Goal: Task Accomplishment & Management: Complete application form

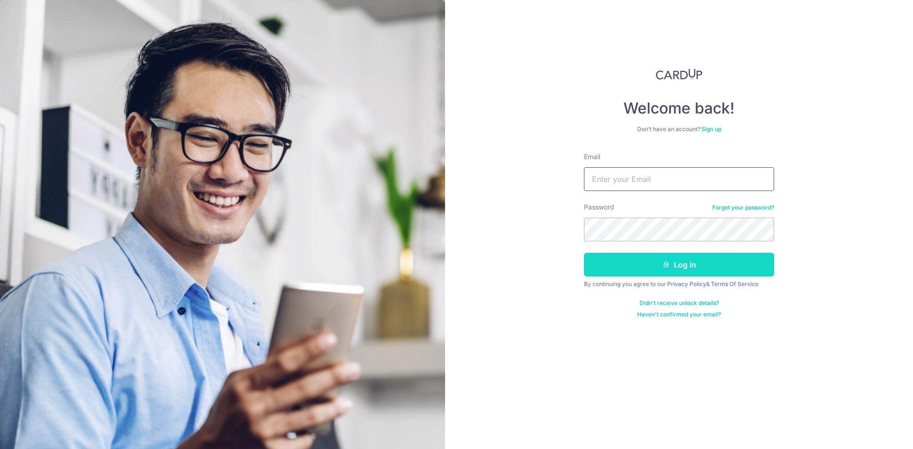
type input "info@regointeriordesign.com"
click at [664, 270] on button "Log in" at bounding box center [679, 265] width 190 height 24
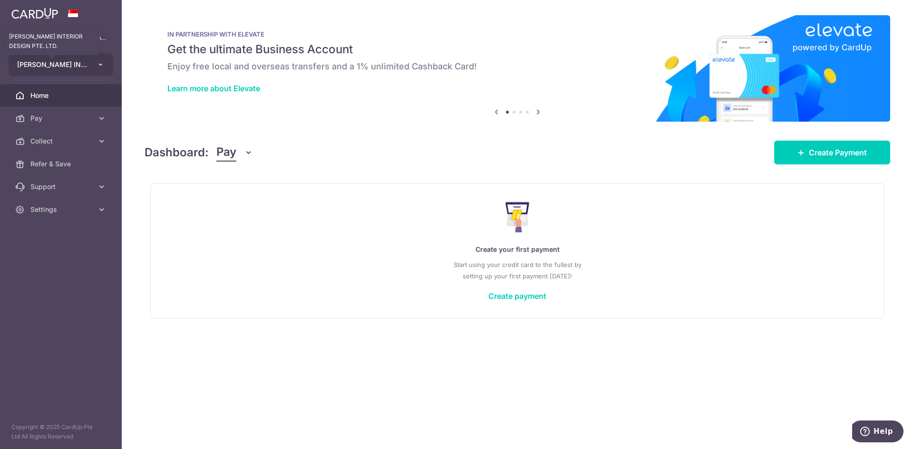
click at [46, 62] on span "[PERSON_NAME] INTERIOR DESIGN PTE. LTD." at bounding box center [52, 65] width 70 height 10
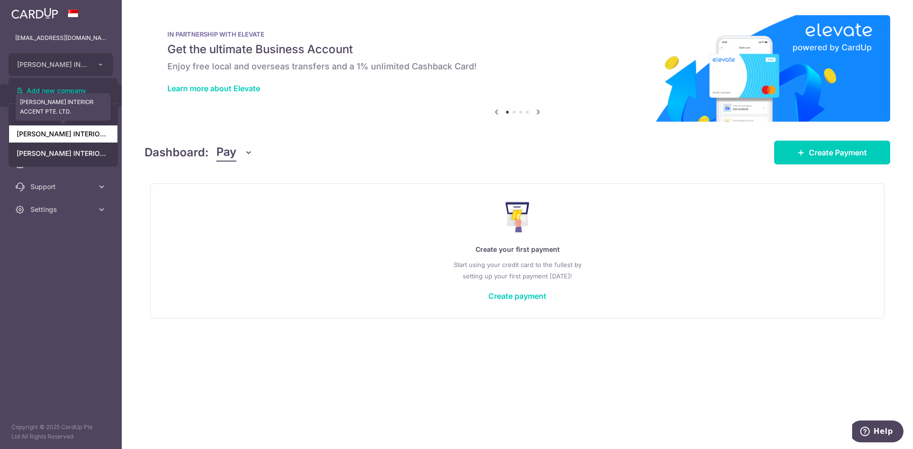
click at [82, 134] on link "[PERSON_NAME] INTERIOR ACCENT PTE. LTD." at bounding box center [63, 133] width 108 height 17
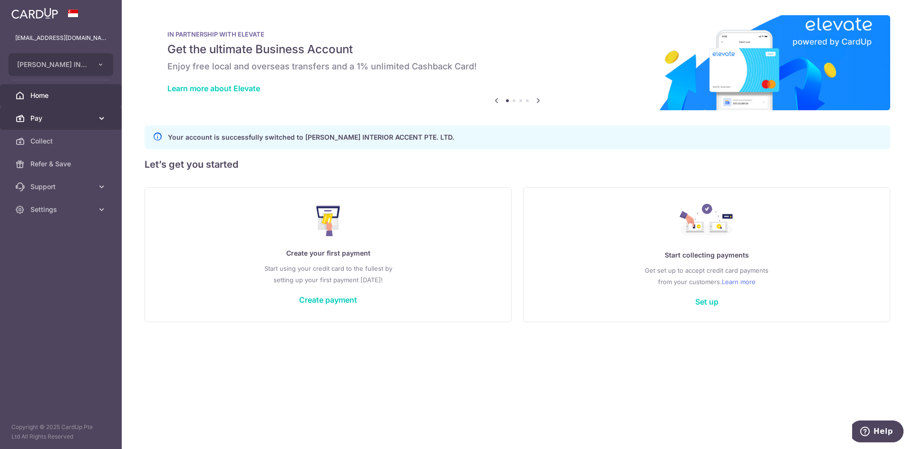
click at [81, 128] on link "Pay" at bounding box center [61, 118] width 122 height 23
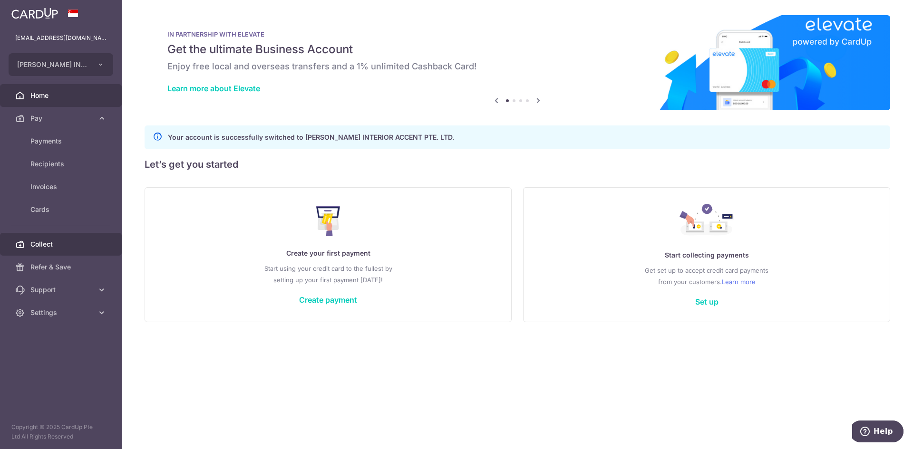
click at [63, 238] on link "Collect" at bounding box center [61, 244] width 122 height 23
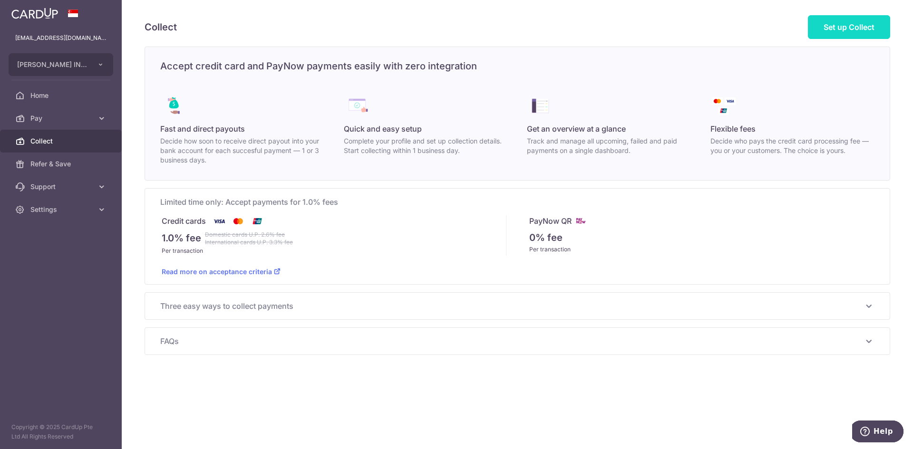
click at [847, 21] on link "Set up Collect" at bounding box center [849, 27] width 82 height 24
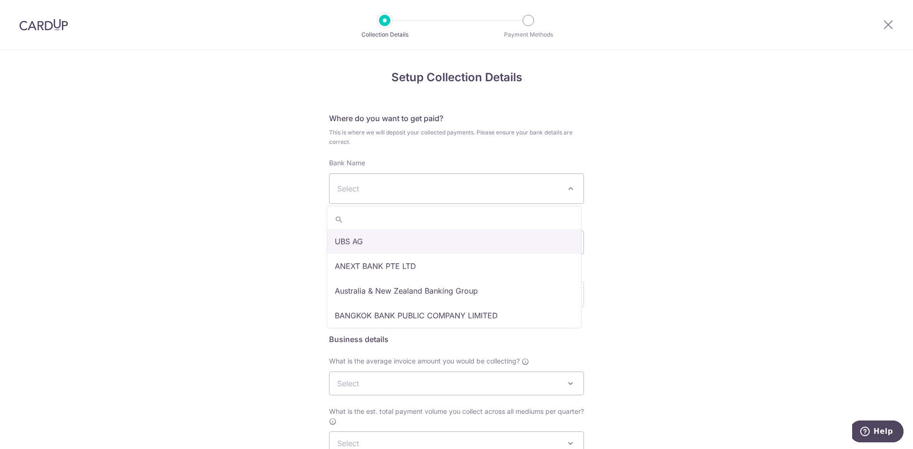
click at [443, 189] on span "Select" at bounding box center [448, 188] width 223 height 11
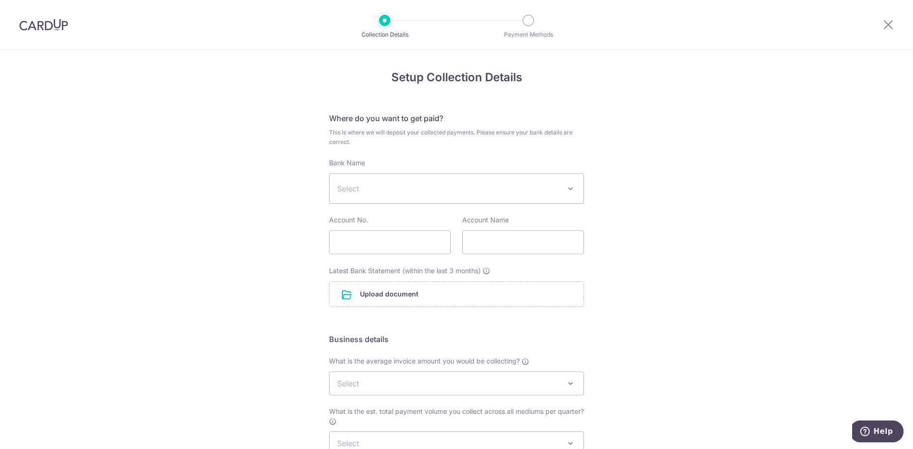
click at [669, 272] on div "Setup Collection Details Where do you want to get paid? This is where we will d…" at bounding box center [456, 331] width 913 height 562
click at [480, 195] on span "Select" at bounding box center [456, 188] width 254 height 29
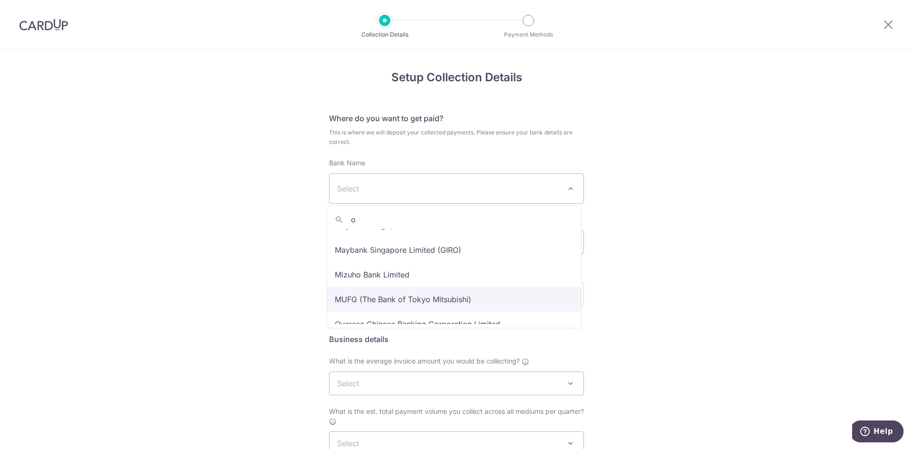
scroll to position [631, 0]
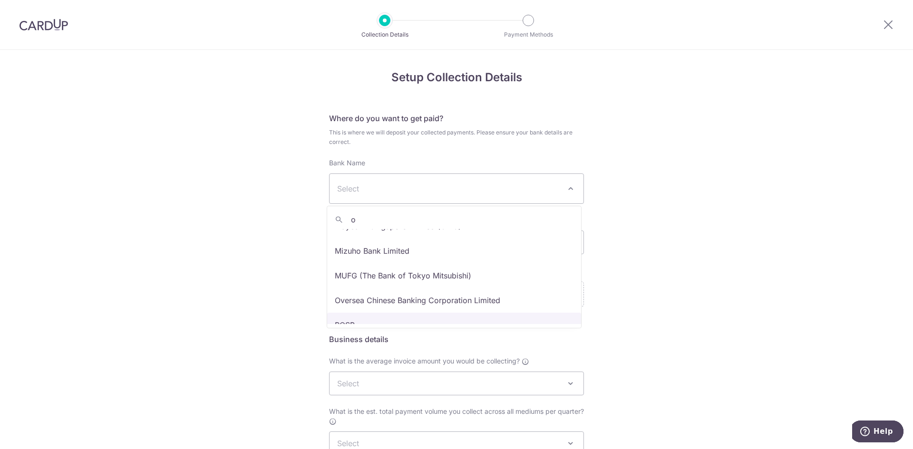
type input "o"
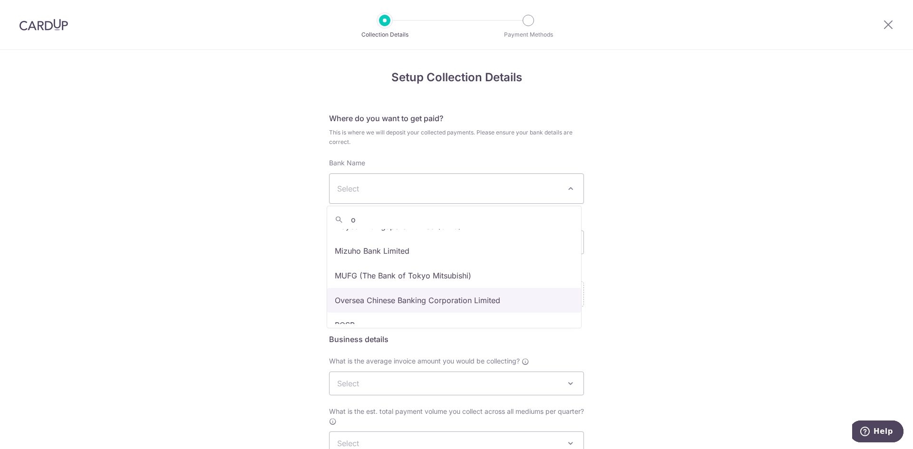
select select "12"
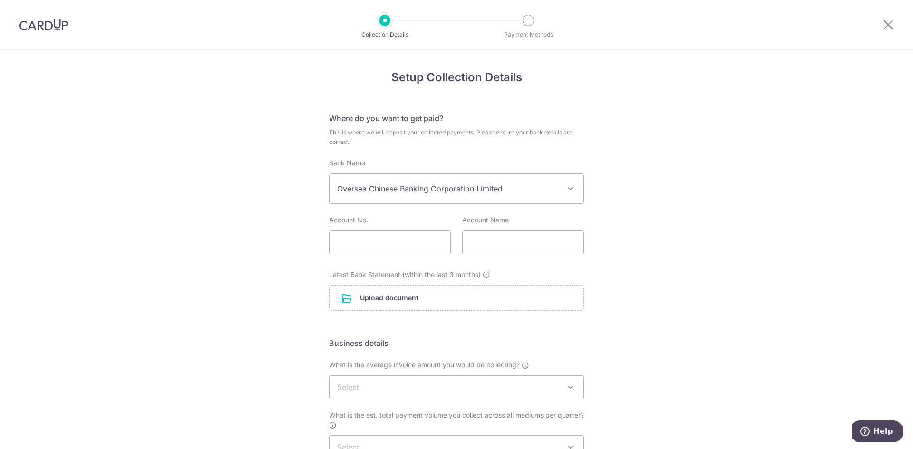
click at [642, 283] on div "Setup Collection Details Where do you want to get paid? This is where we will d…" at bounding box center [456, 333] width 913 height 566
click at [375, 244] on input "text" at bounding box center [390, 243] width 122 height 24
paste input "602677510001"
type input "602677510001"
click at [522, 240] on input "text" at bounding box center [523, 243] width 122 height 24
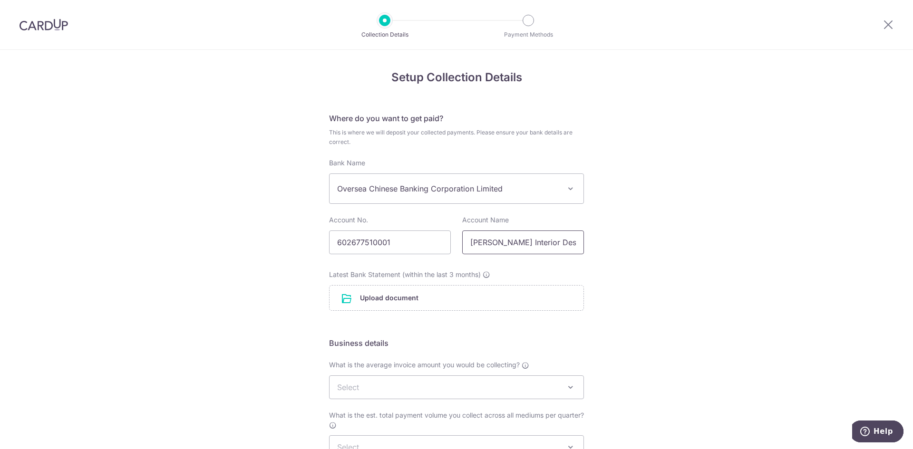
click at [532, 241] on input "[PERSON_NAME] Interior Design Pte Ltd" at bounding box center [523, 243] width 122 height 24
type input "[PERSON_NAME] Interior Accent Pte Ltd"
click at [612, 274] on div "Setup Collection Details Where do you want to get paid? This is where we will d…" at bounding box center [456, 333] width 913 height 566
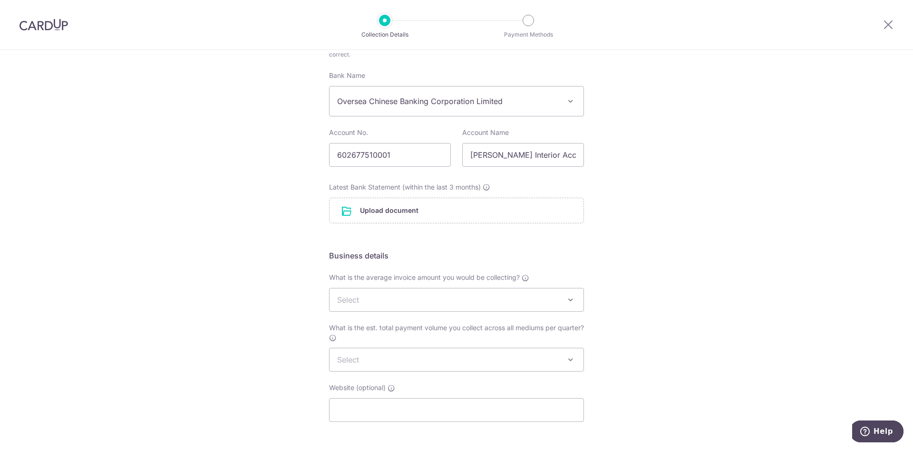
scroll to position [95, 0]
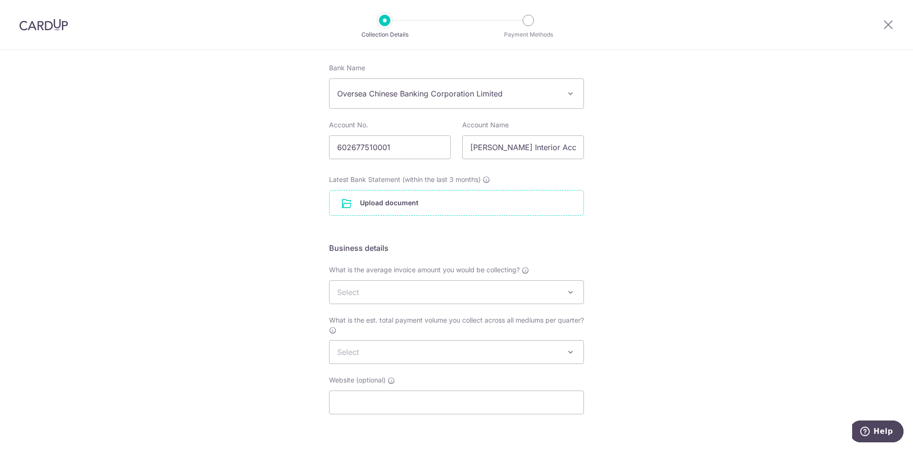
click at [450, 212] on input "file" at bounding box center [456, 203] width 254 height 25
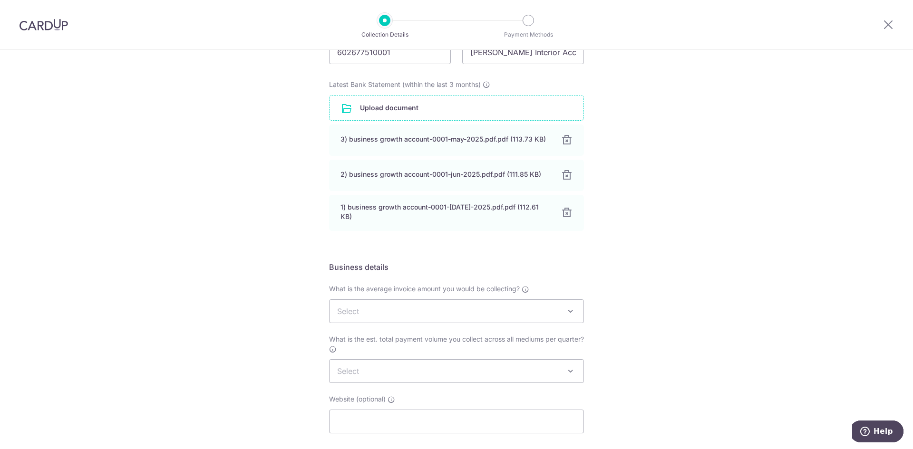
scroll to position [238, 0]
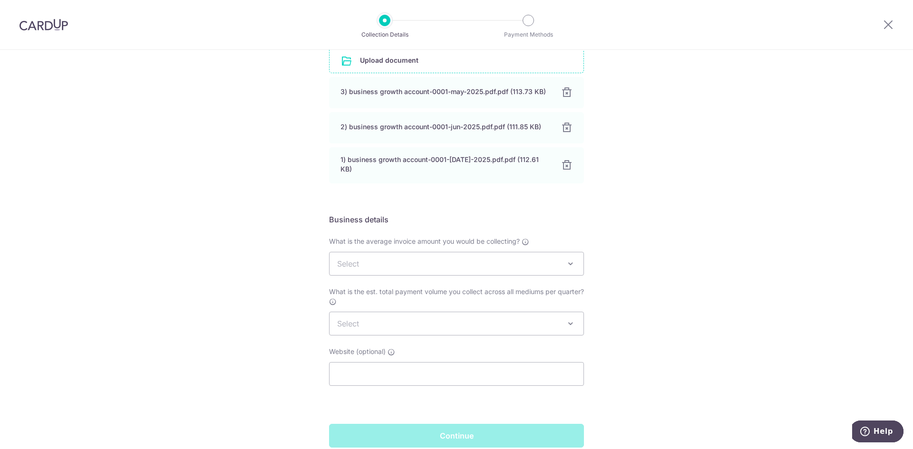
click at [531, 261] on span "Select" at bounding box center [456, 263] width 254 height 23
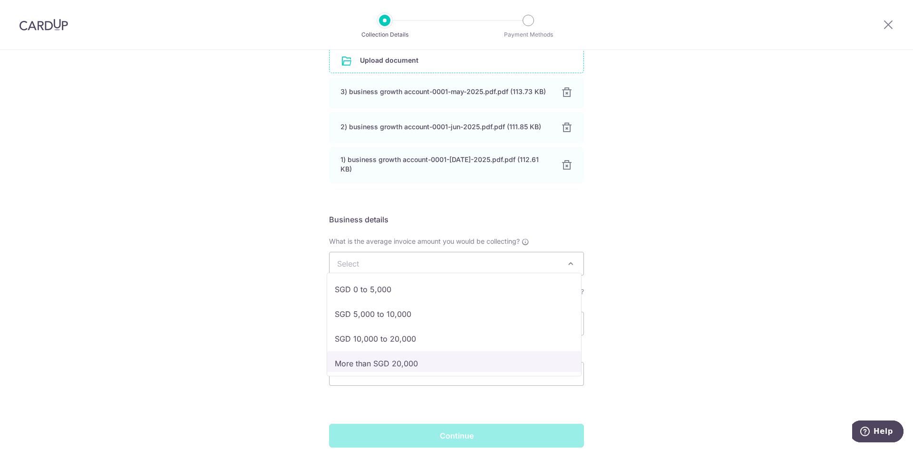
select select "More than SGD 20,000"
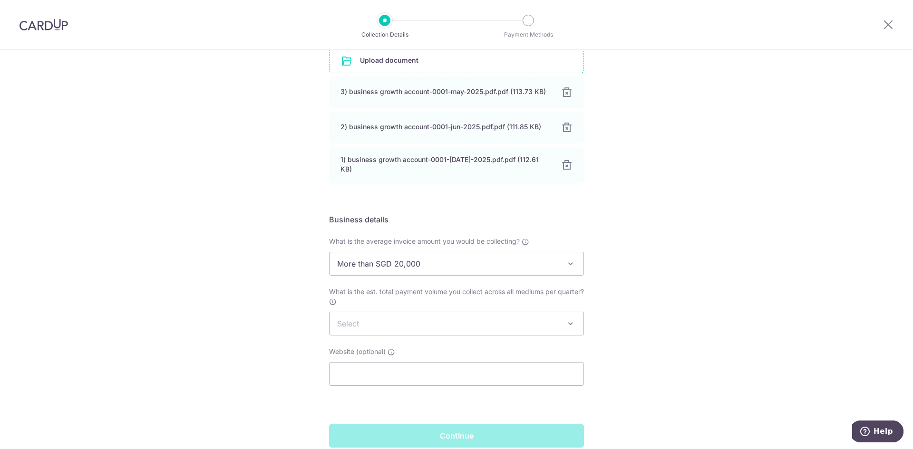
click at [457, 324] on span "Select" at bounding box center [456, 323] width 254 height 23
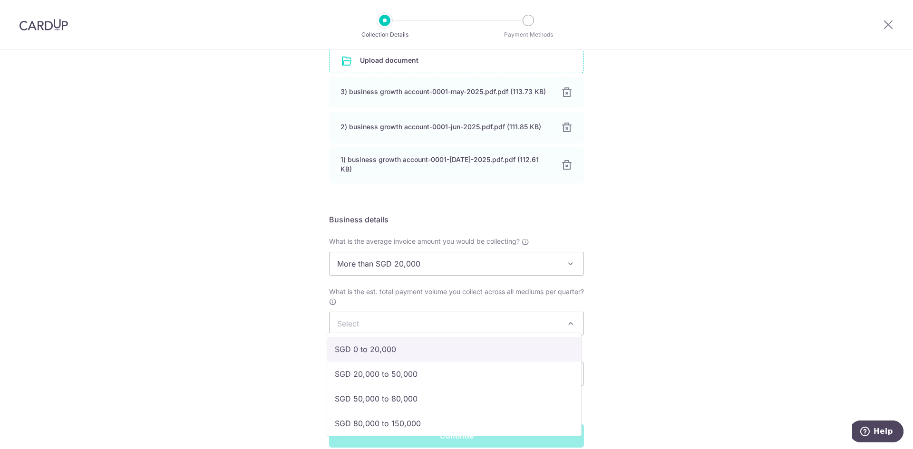
click at [488, 297] on label "What is the est. total payment volume you collect across all mediums per quarte…" at bounding box center [456, 296] width 255 height 19
click at [329, 312] on select "Select SGD 0 to 20,000 SGD 20,000 to 50,000 SGD 50,000 to 80,000 SGD 80,000 to …" at bounding box center [329, 312] width 0 height 0
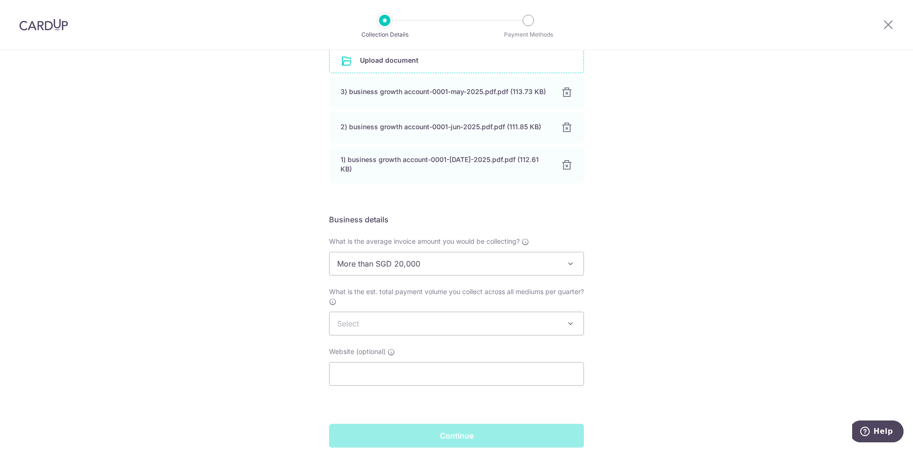
click at [393, 289] on span "What is the est. total payment volume you collect across all mediums per quarte…" at bounding box center [456, 292] width 255 height 8
click at [329, 312] on select "Select SGD 0 to 20,000 SGD 20,000 to 50,000 SGD 50,000 to 80,000 SGD 80,000 to …" at bounding box center [329, 312] width 0 height 0
drag, startPoint x: 365, startPoint y: 288, endPoint x: 553, endPoint y: 292, distance: 188.3
click at [553, 292] on label "What is the est. total payment volume you collect across all mediums per quarte…" at bounding box center [456, 296] width 255 height 19
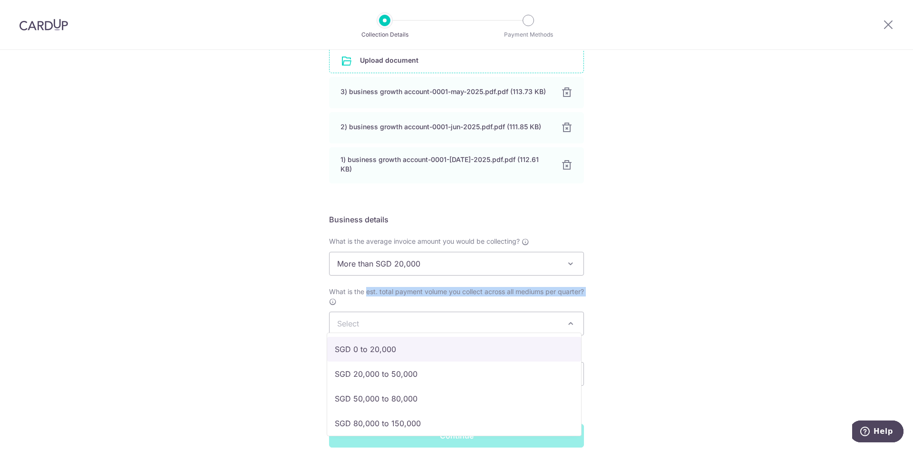
click at [377, 312] on span "Select" at bounding box center [456, 323] width 254 height 23
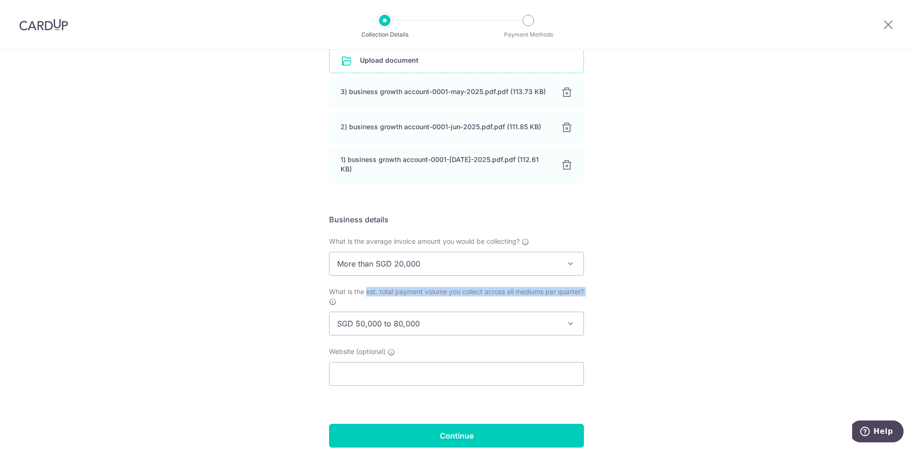
click at [475, 324] on span "SGD 50,000 to 80,000" at bounding box center [456, 323] width 254 height 23
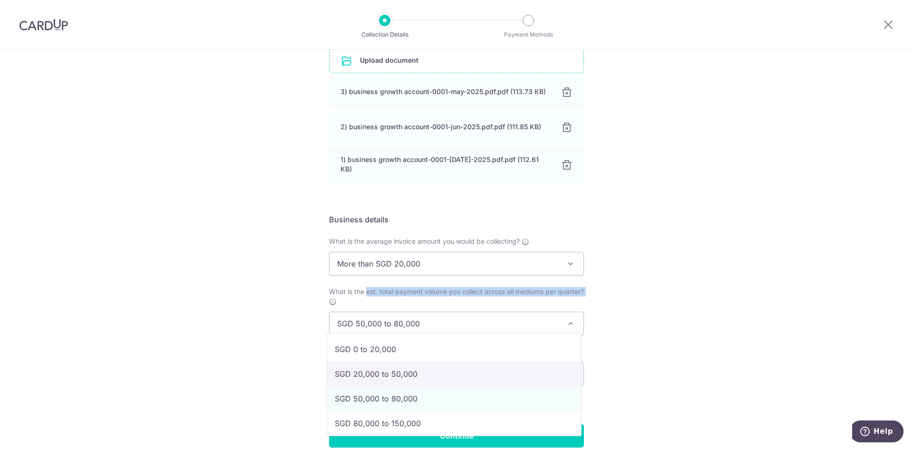
select select "SGD 20,000 to 50,000"
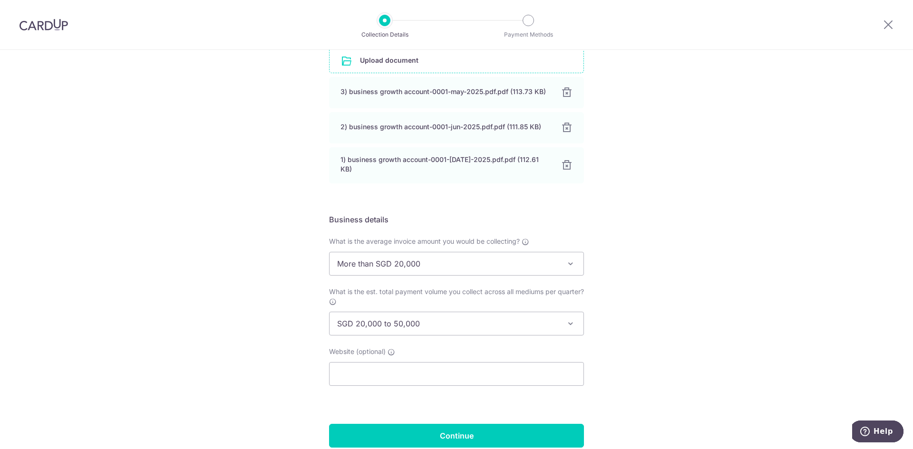
click at [669, 346] on div "Setup Collection Details Where do you want to get paid? This is where we will d…" at bounding box center [456, 152] width 913 height 680
click at [552, 365] on input "text" at bounding box center [456, 374] width 255 height 24
paste input "https://regointerior.sg/"
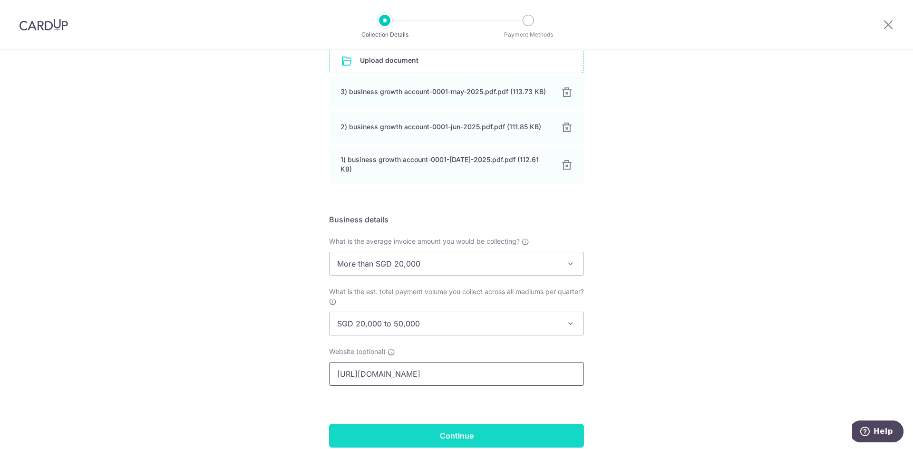
type input "https://regointerior.sg/"
click at [429, 424] on input "Continue" at bounding box center [456, 436] width 255 height 24
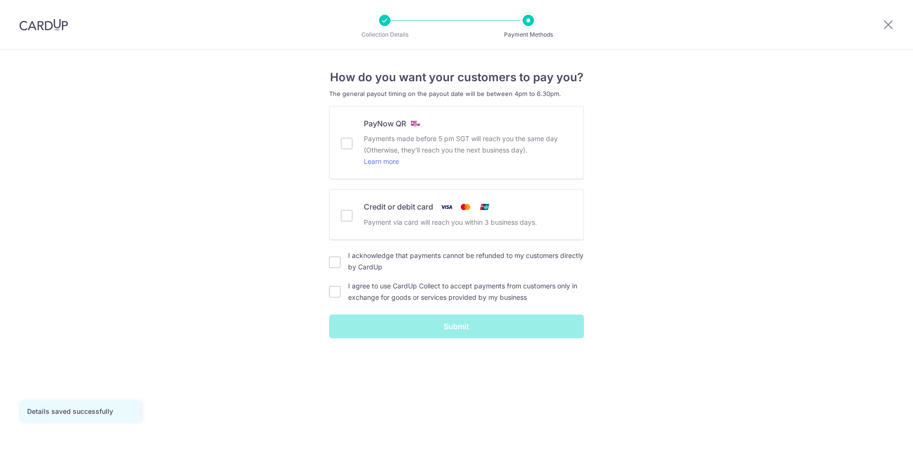
click at [424, 218] on p "Payment via card will reach you within 3 business days." at bounding box center [468, 222] width 208 height 11
click at [352, 218] on input "Credit or debit card Payment via card will reach you within 3 business days." at bounding box center [346, 215] width 11 height 11
checkbox input "true"
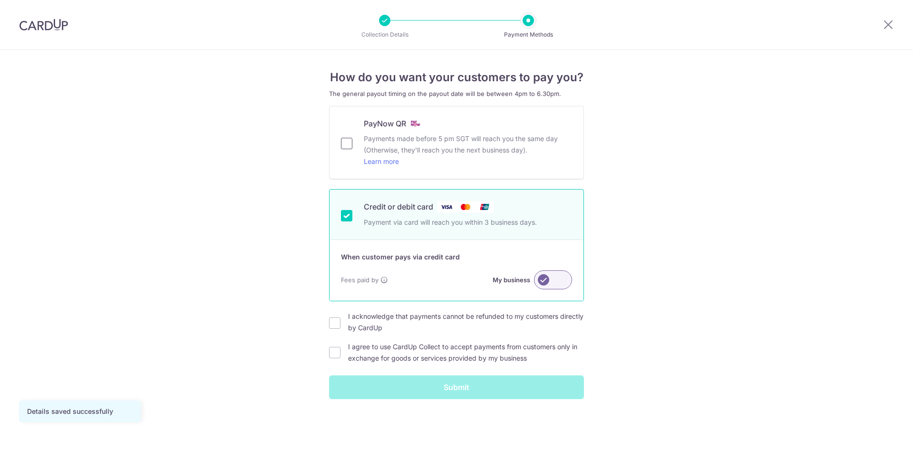
click at [348, 146] on input "PayNow QR Payments made before 5 pm SGT will reach you the same day (Otherwise,…" at bounding box center [346, 143] width 11 height 11
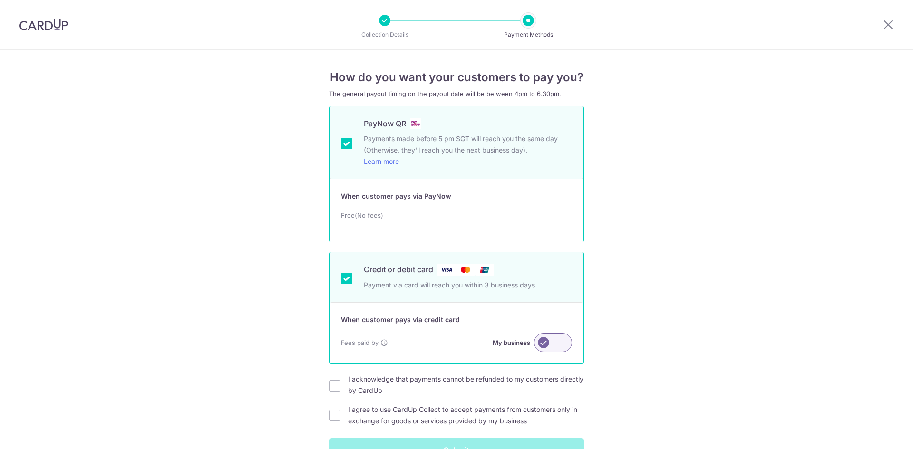
click at [341, 144] on input "PayNow QR Payments made before 5 pm SGT will reach you the same day (Otherwise,…" at bounding box center [346, 143] width 11 height 11
checkbox input "false"
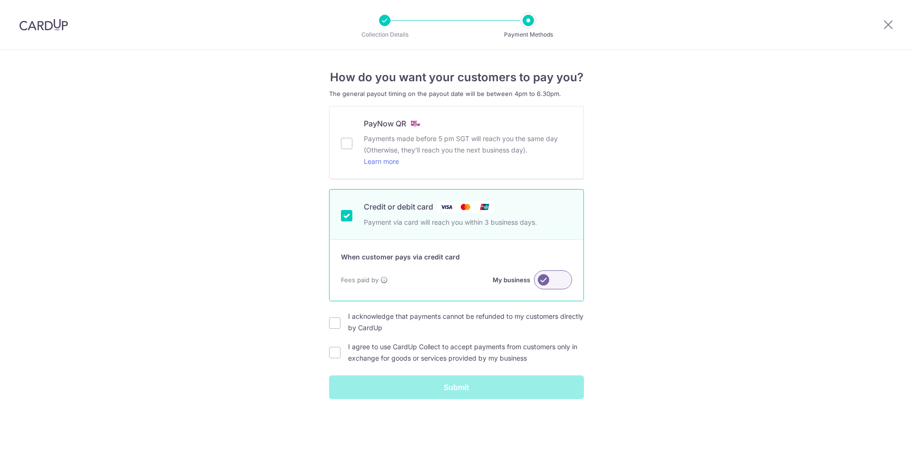
click at [544, 286] on label at bounding box center [553, 279] width 38 height 19
click at [0, 0] on input "My business" at bounding box center [0, 0] width 0 height 0
click at [339, 329] on div "I acknowledge that payments cannot be refunded to my customers directly by Card…" at bounding box center [456, 322] width 255 height 23
click at [335, 346] on div "I agree to use CardUp Collect to accept payments from customers only in exchang…" at bounding box center [456, 352] width 255 height 23
click at [338, 326] on input "I acknowledge that payments cannot be refunded to my customers directly by Card…" at bounding box center [334, 323] width 11 height 11
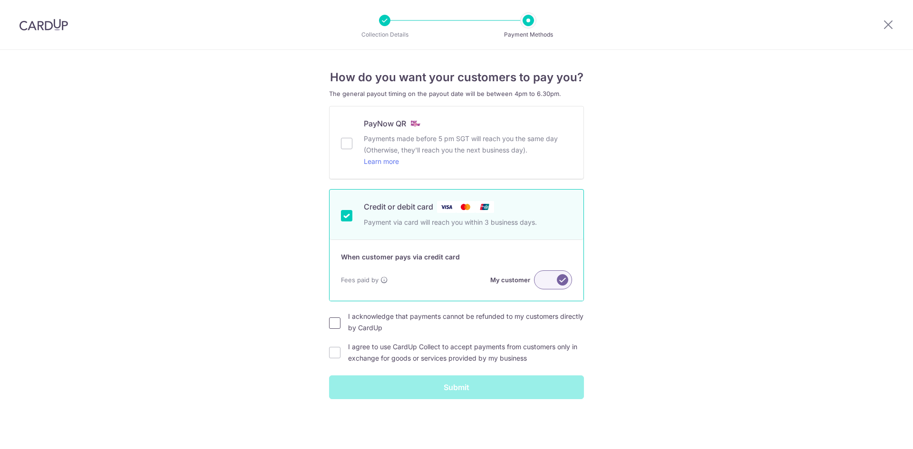
checkbox input "true"
click at [338, 350] on input "I agree to use CardUp Collect to accept payments from customers only in exchang…" at bounding box center [334, 352] width 11 height 11
checkbox input "true"
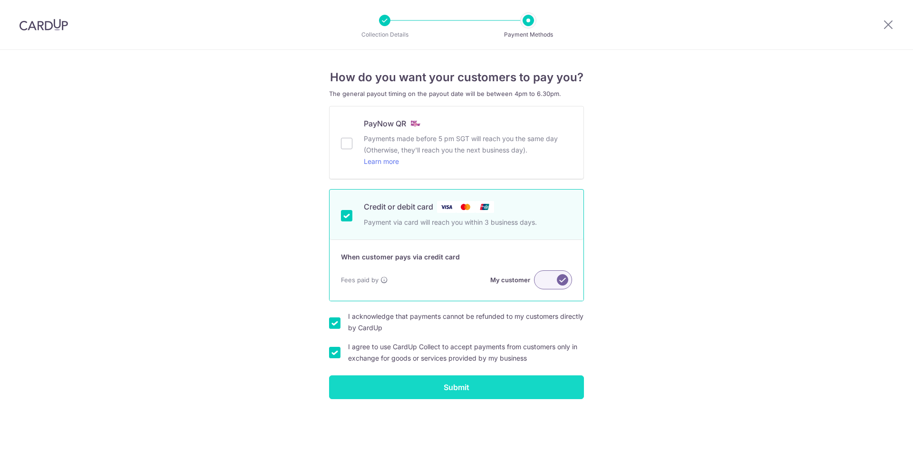
click at [522, 386] on input "Submit" at bounding box center [456, 388] width 255 height 24
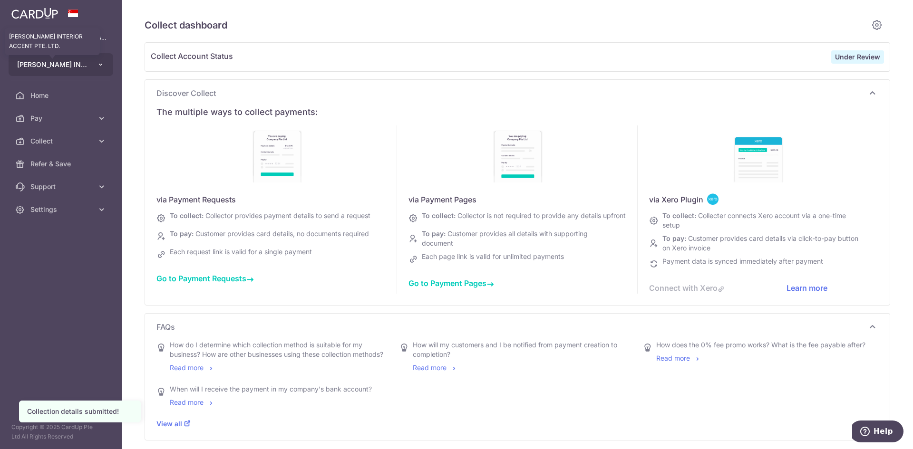
click at [77, 68] on span "[PERSON_NAME] INTERIOR ACCENT PTE. LTD." at bounding box center [52, 65] width 70 height 10
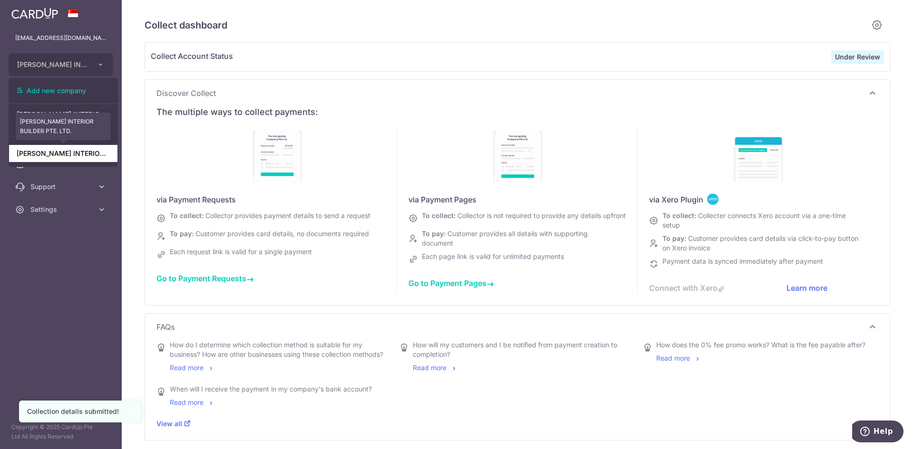
click at [70, 154] on link "[PERSON_NAME] INTERIOR BUILDER PTE. LTD." at bounding box center [63, 153] width 108 height 17
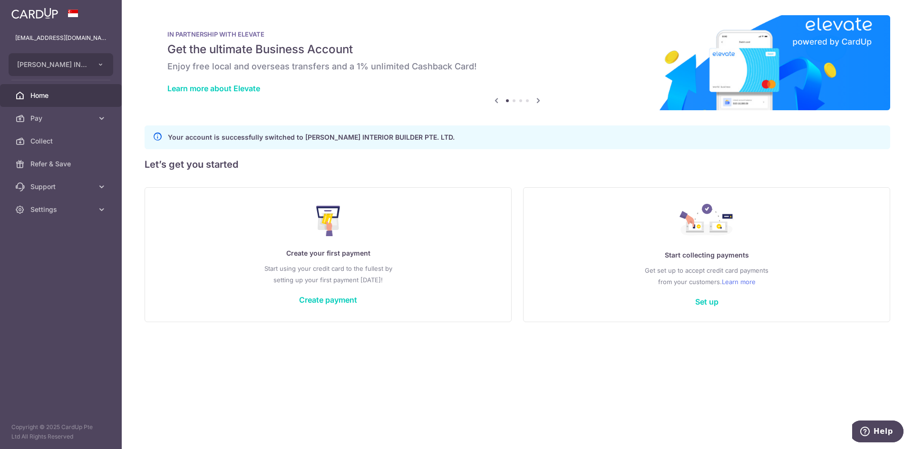
click at [469, 178] on div "× Pause Schedule Pause all future payments in this series Pause just this one p…" at bounding box center [517, 224] width 791 height 449
click at [95, 58] on button "[PERSON_NAME] INTERIOR BUILDER PTE. LTD." at bounding box center [61, 64] width 105 height 23
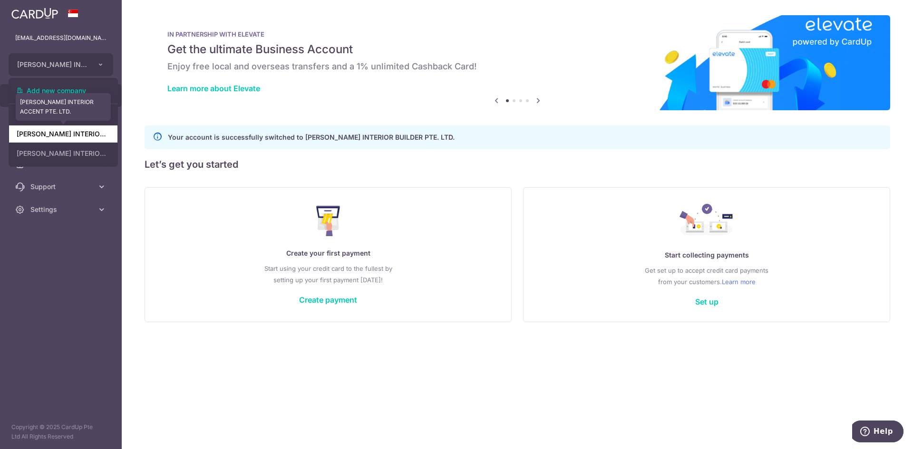
click at [66, 128] on link "[PERSON_NAME] INTERIOR ACCENT PTE. LTD." at bounding box center [63, 133] width 108 height 17
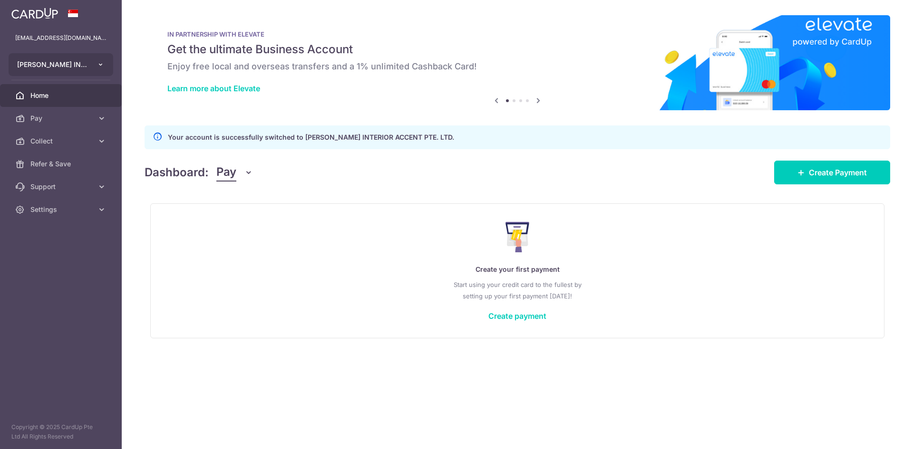
click at [88, 63] on button "[PERSON_NAME] INTERIOR ACCENT PTE. LTD." at bounding box center [61, 64] width 105 height 23
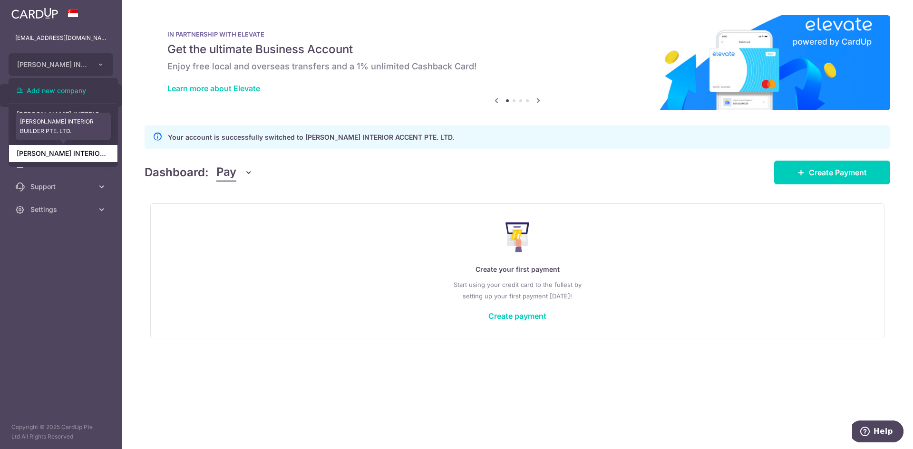
click at [96, 153] on link "[PERSON_NAME] INTERIOR BUILDER PTE. LTD." at bounding box center [63, 153] width 108 height 17
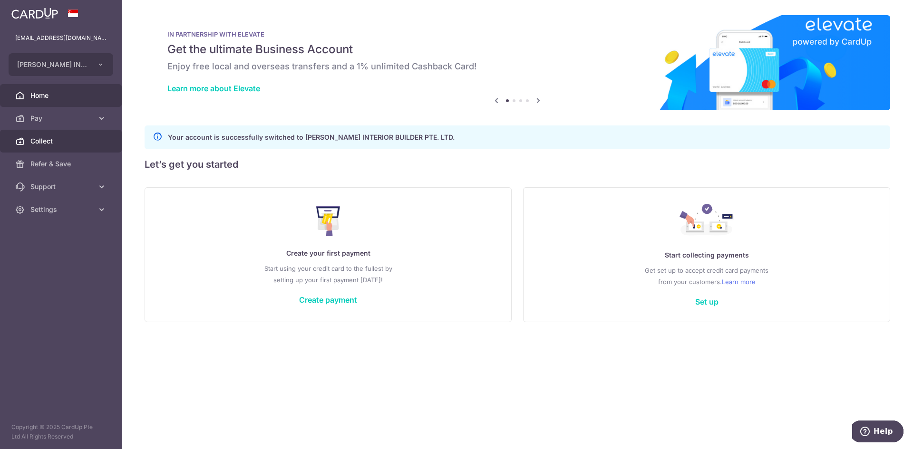
click at [47, 142] on span "Collect" at bounding box center [61, 141] width 63 height 10
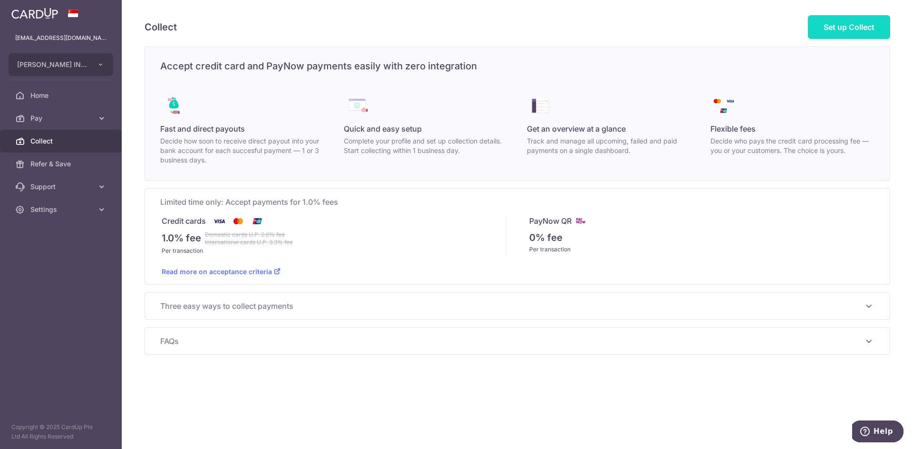
click at [853, 26] on span "Set up Collect" at bounding box center [848, 27] width 51 height 10
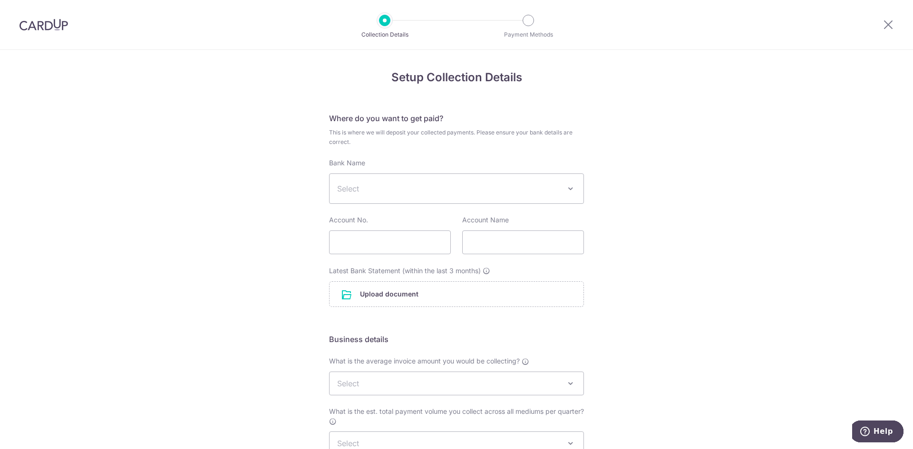
click at [453, 192] on span "Select" at bounding box center [448, 188] width 223 height 11
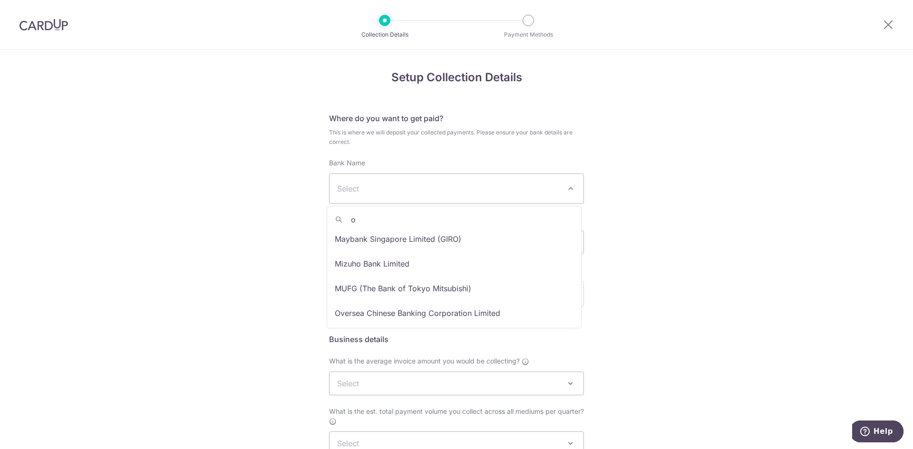
scroll to position [618, 0]
type input "o"
select select "12"
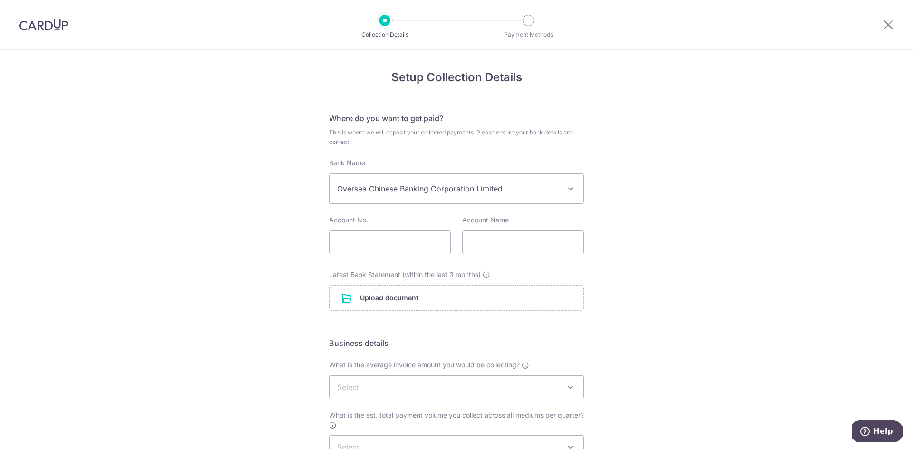
click at [609, 271] on div "Setup Collection Details Where do you want to get paid? This is where we will d…" at bounding box center [456, 333] width 913 height 566
click at [400, 250] on input "text" at bounding box center [390, 243] width 122 height 24
paste input "602682171001"
type input "602682171001"
click at [510, 266] on div "Where do you want to get paid? This is where we will deposit your collected pay…" at bounding box center [456, 212] width 255 height 198
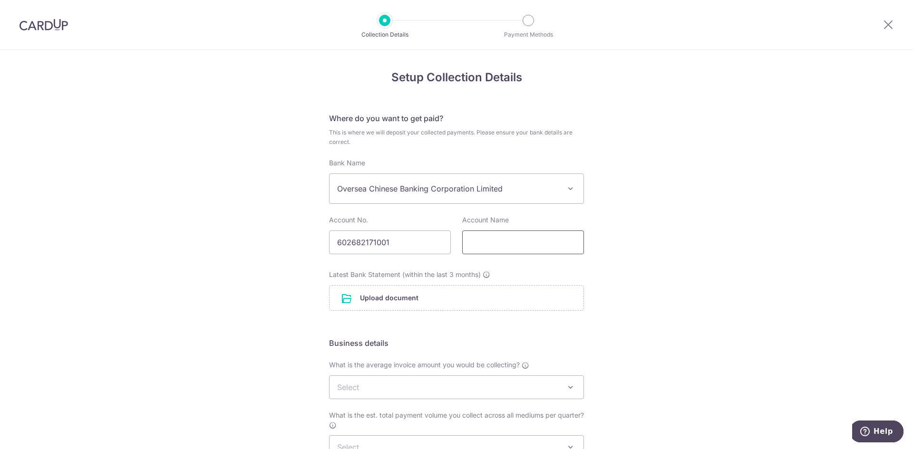
click at [506, 241] on input "text" at bounding box center [523, 243] width 122 height 24
click at [521, 241] on input "Rego Interior Design Pte Ltd" at bounding box center [523, 243] width 122 height 24
type input "Rego Interior Builder Pte Ltd"
click at [674, 250] on div "Setup Collection Details Where do you want to get paid? This is where we will d…" at bounding box center [456, 333] width 913 height 566
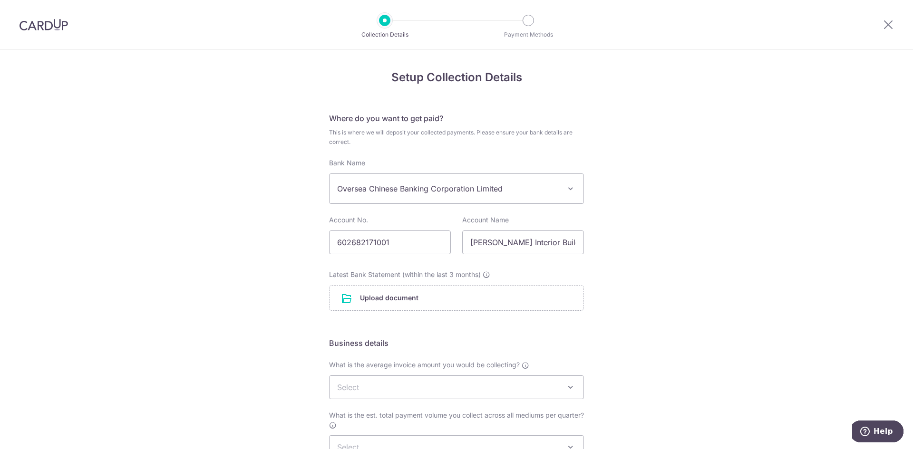
scroll to position [48, 0]
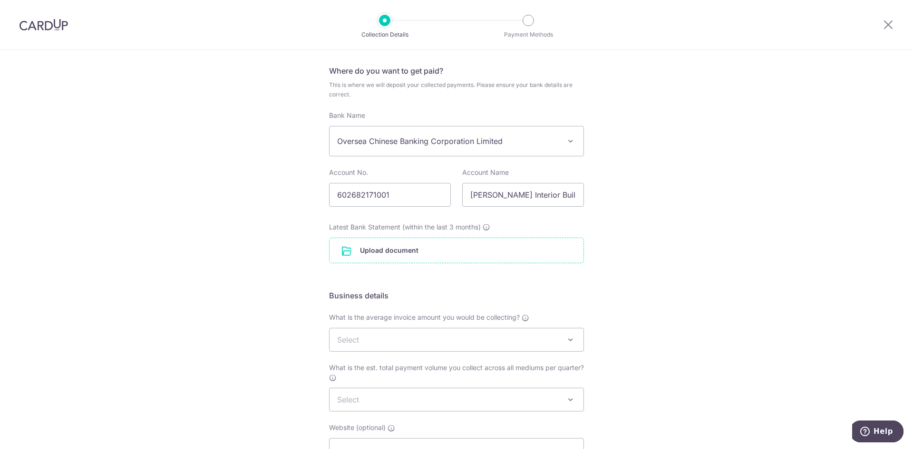
click at [518, 251] on input "file" at bounding box center [456, 250] width 254 height 25
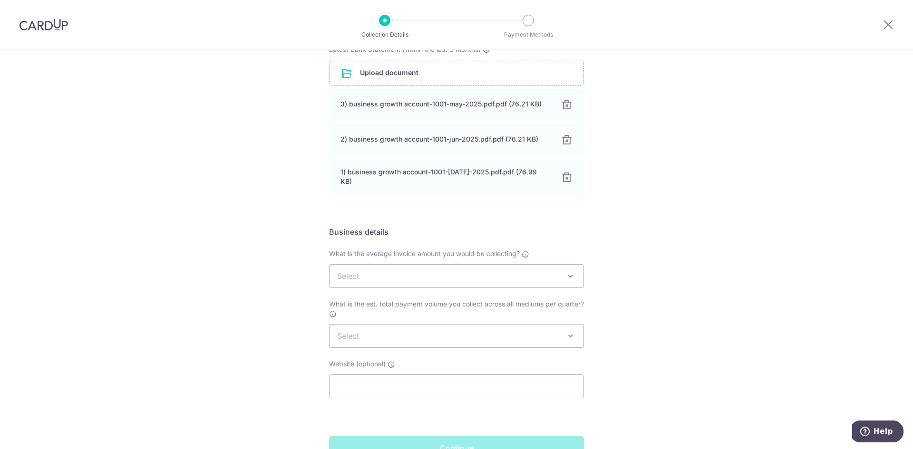
scroll to position [238, 0]
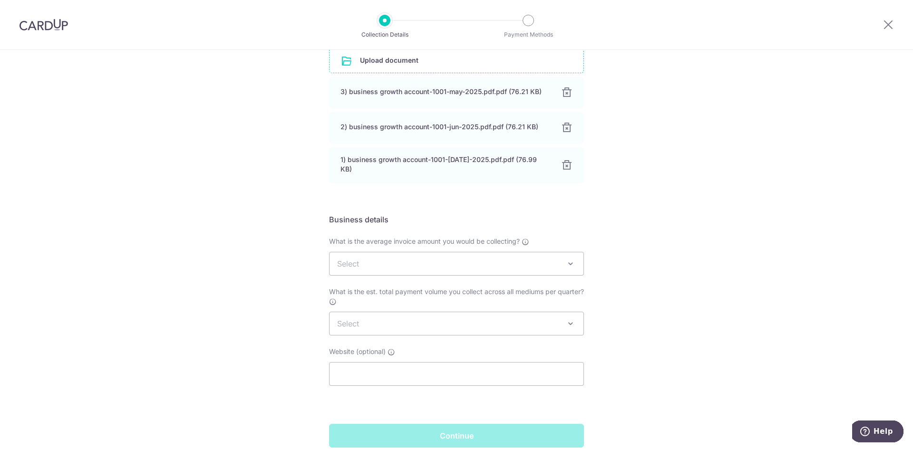
click at [515, 263] on span "Select" at bounding box center [456, 263] width 254 height 23
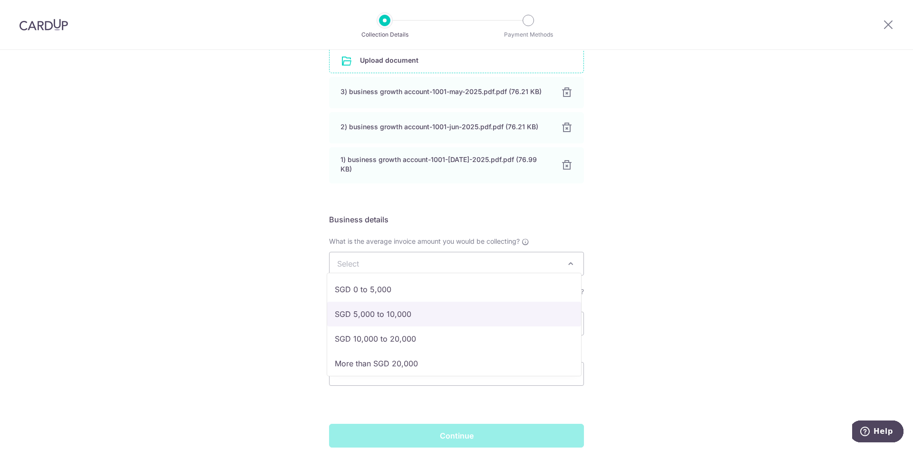
select select "SGD 5,000 to 10,000"
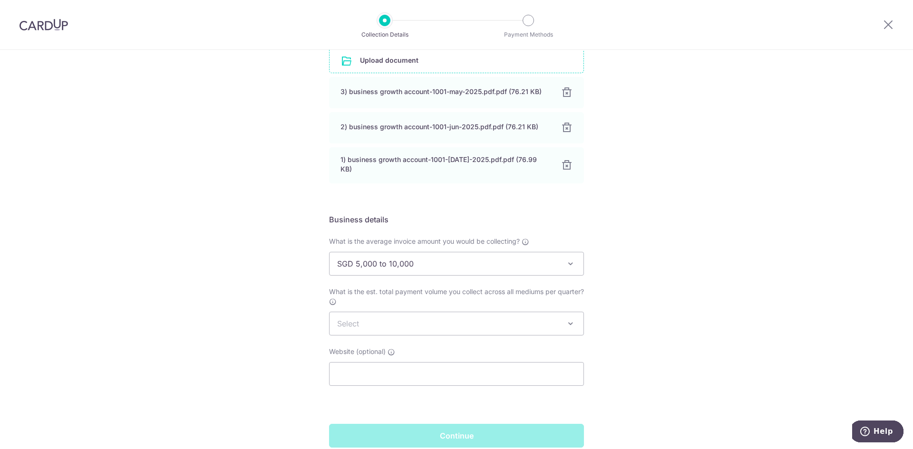
scroll to position [276, 0]
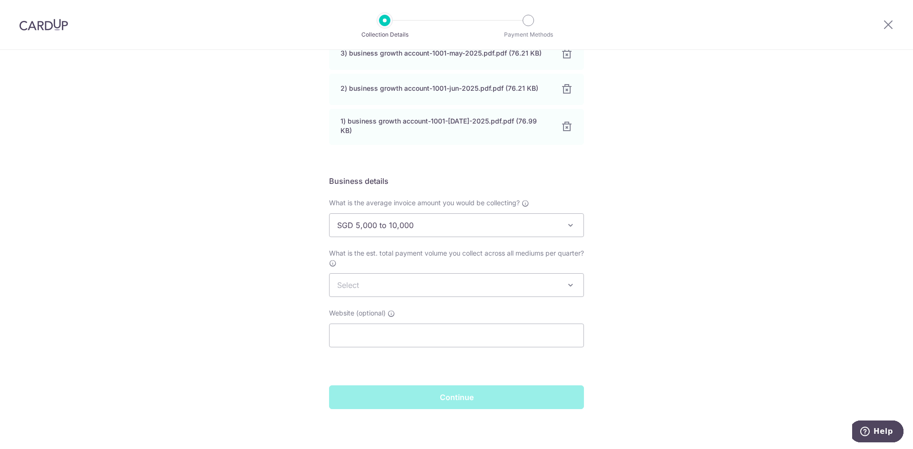
click at [544, 277] on span "Select" at bounding box center [456, 285] width 254 height 23
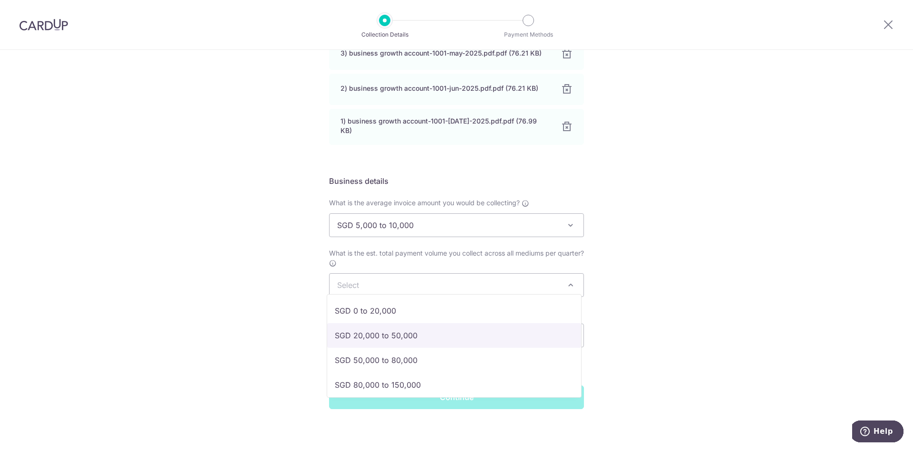
select select "SGD 20,000 to 50,000"
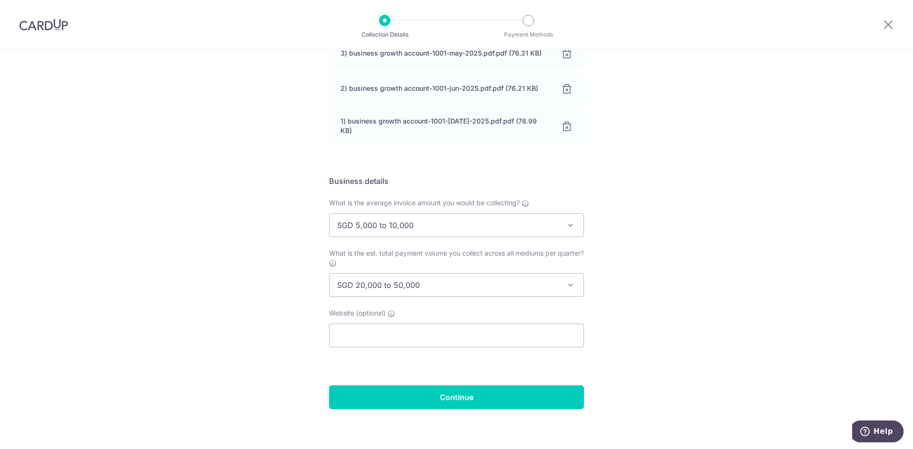
click at [727, 319] on div "Setup Collection Details Where do you want to get paid? This is where we will d…" at bounding box center [456, 114] width 913 height 680
click at [531, 331] on input "text" at bounding box center [456, 336] width 255 height 24
type input "https://regointerior.sg/"
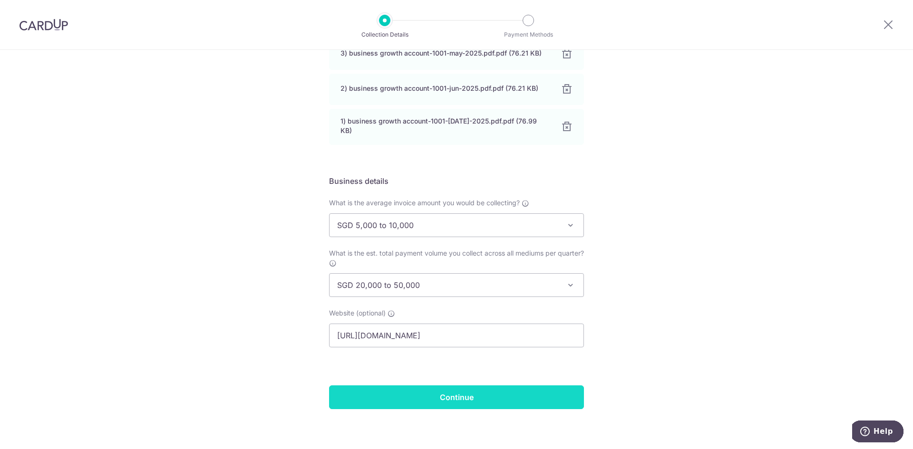
click at [471, 396] on input "Continue" at bounding box center [456, 398] width 255 height 24
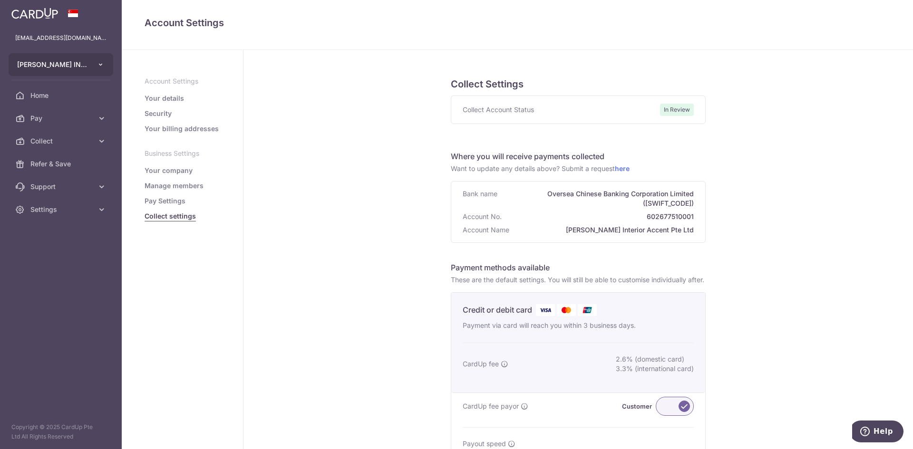
click at [90, 69] on button "[PERSON_NAME] INTERIOR ACCENT PTE. LTD." at bounding box center [61, 64] width 105 height 23
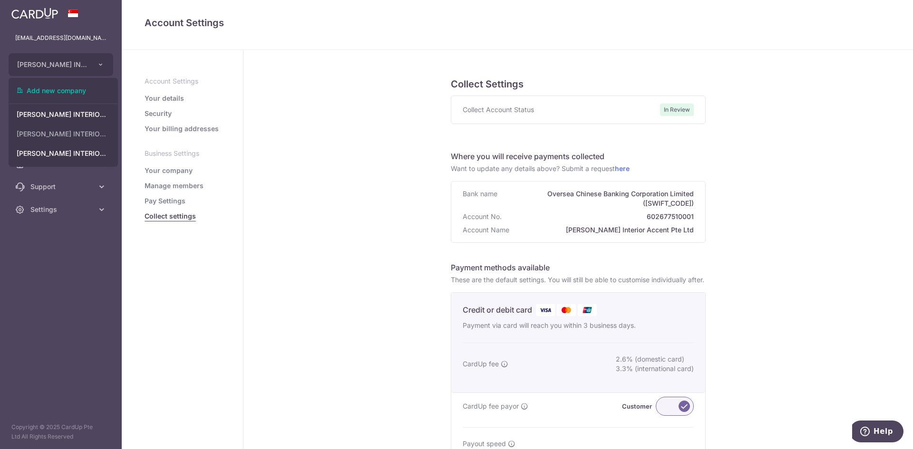
click at [212, 268] on aside "Account Settings Your details Security Your billing addresses Business Settings…" at bounding box center [183, 249] width 122 height 399
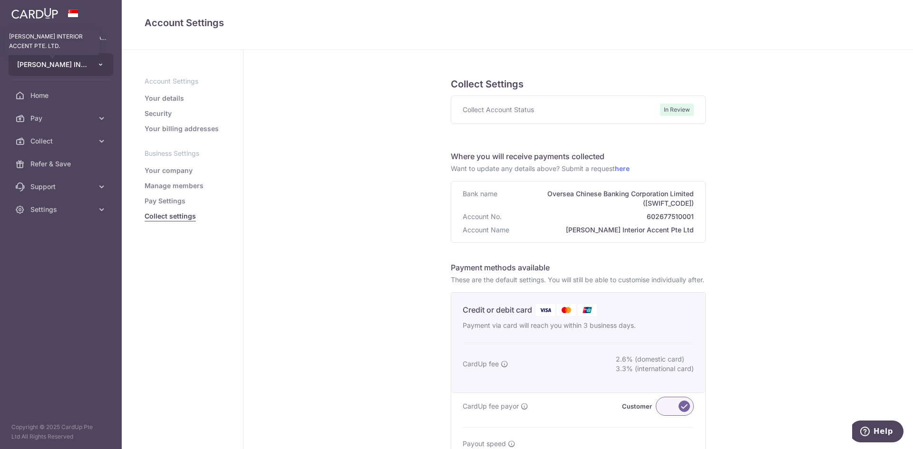
click at [86, 68] on span "[PERSON_NAME] INTERIOR ACCENT PTE. LTD." at bounding box center [52, 65] width 70 height 10
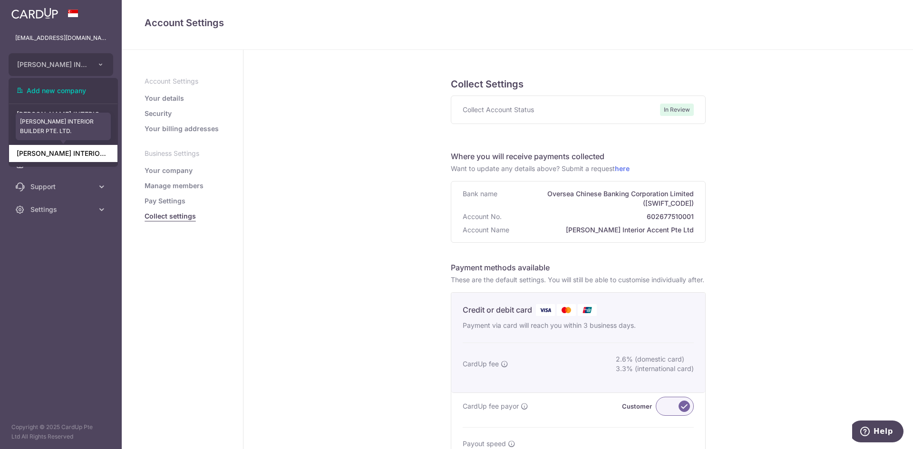
click at [86, 150] on link "[PERSON_NAME] INTERIOR BUILDER PTE. LTD." at bounding box center [63, 153] width 108 height 17
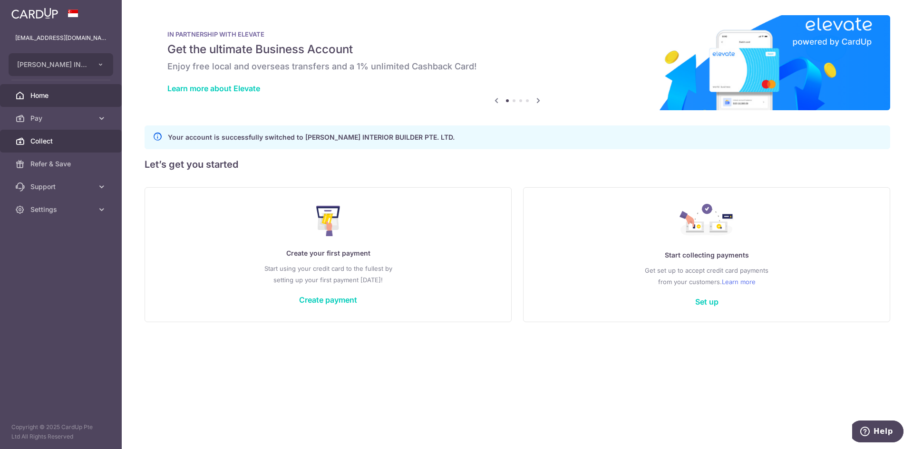
click at [70, 145] on span "Collect" at bounding box center [61, 141] width 63 height 10
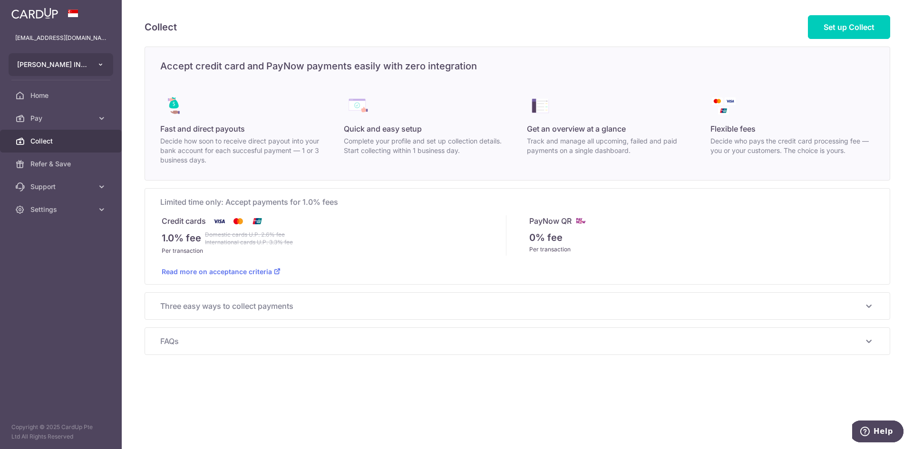
click at [100, 67] on icon "button" at bounding box center [101, 65] width 8 height 8
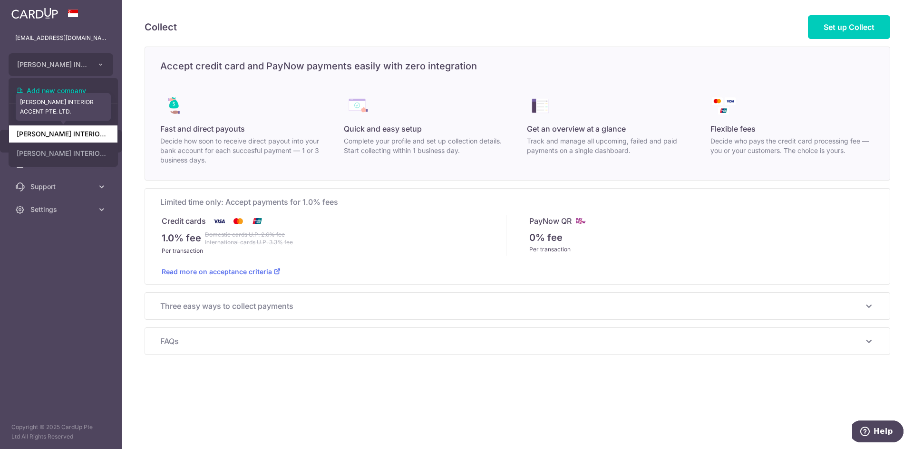
click at [89, 129] on link "[PERSON_NAME] INTERIOR ACCENT PTE. LTD." at bounding box center [63, 133] width 108 height 17
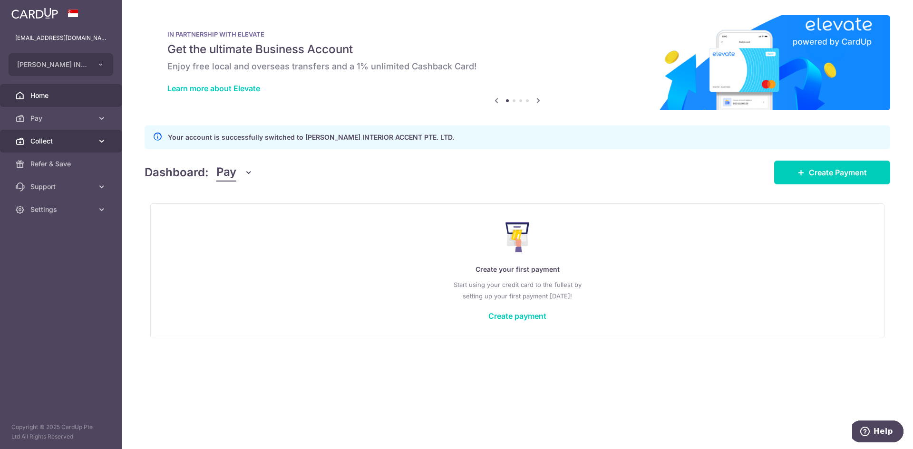
click at [67, 142] on span "Collect" at bounding box center [61, 141] width 63 height 10
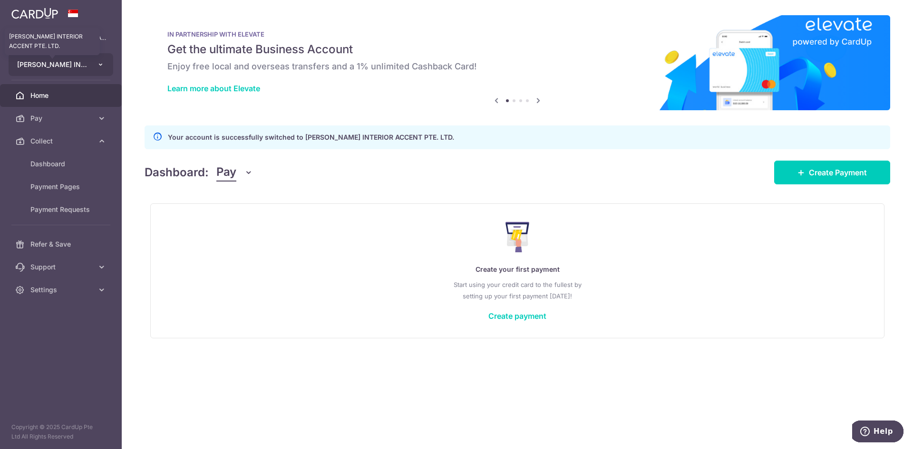
click at [78, 62] on span "[PERSON_NAME] INTERIOR ACCENT PTE. LTD." at bounding box center [52, 65] width 70 height 10
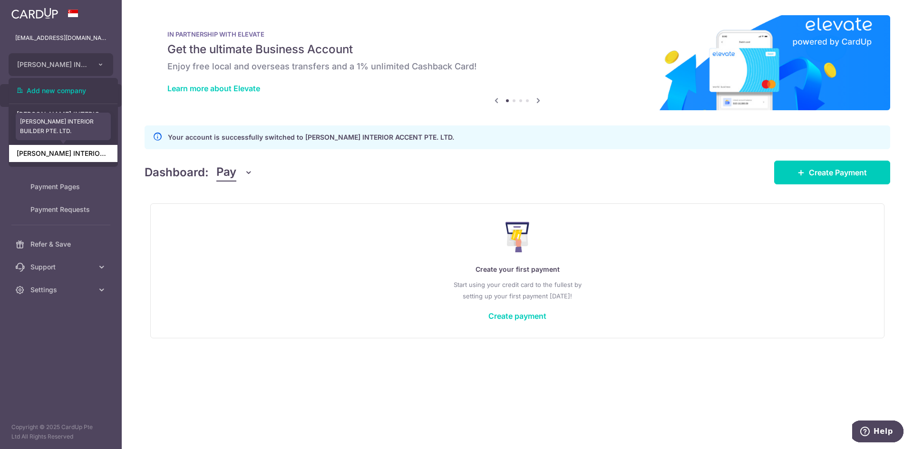
click at [79, 154] on link "[PERSON_NAME] INTERIOR BUILDER PTE. LTD." at bounding box center [63, 153] width 108 height 17
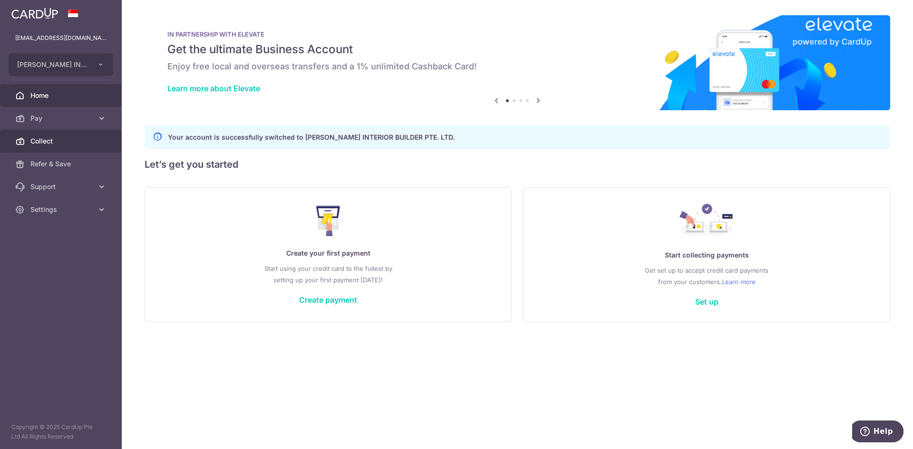
click at [58, 143] on span "Collect" at bounding box center [61, 141] width 63 height 10
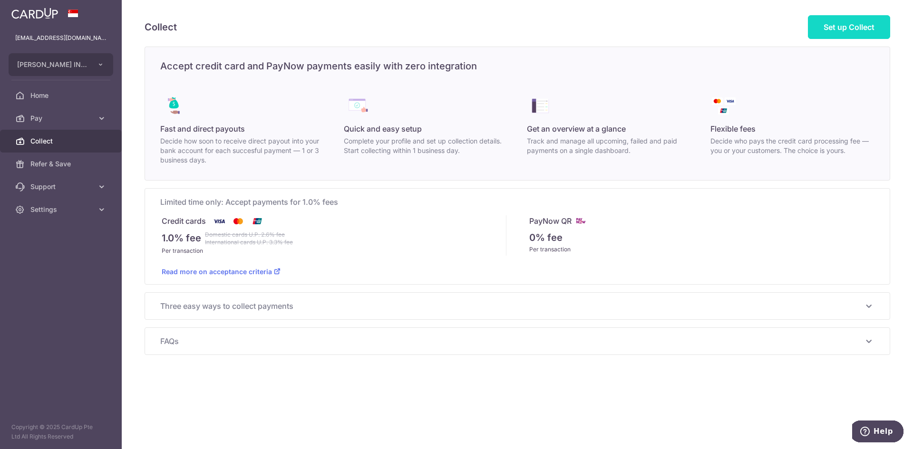
click at [862, 35] on link "Set up Collect" at bounding box center [849, 27] width 82 height 24
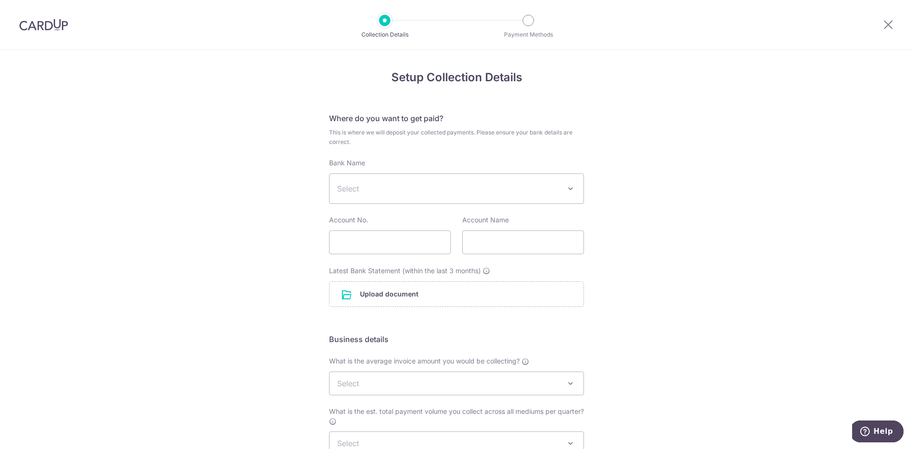
click at [465, 183] on span "Select" at bounding box center [448, 188] width 223 height 11
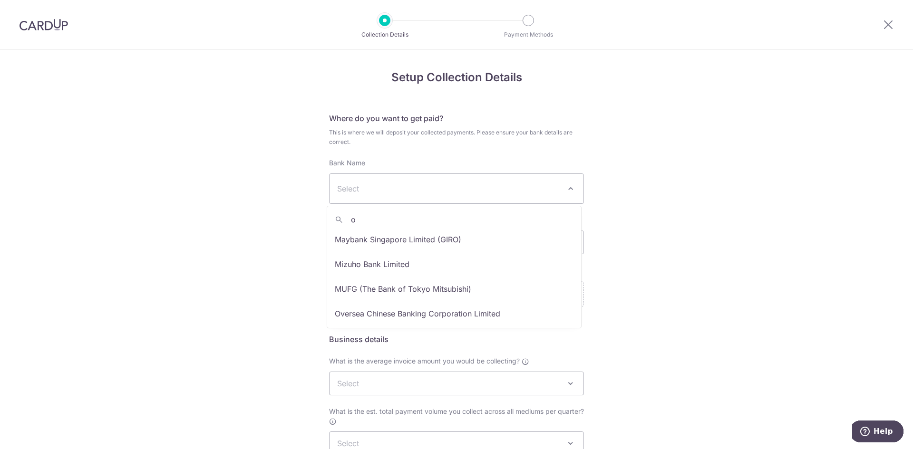
scroll to position [666, 0]
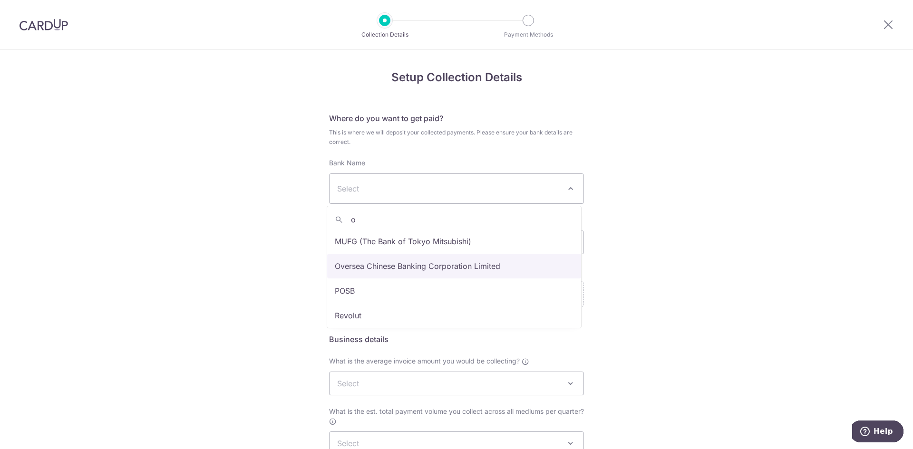
type input "o"
select select "12"
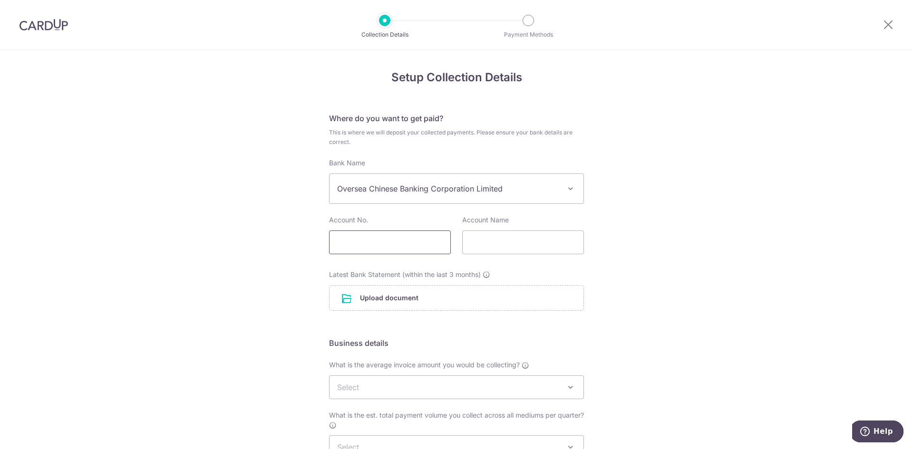
click at [423, 247] on input "text" at bounding box center [390, 243] width 122 height 24
paste input "602682171001"
type input "602682171001"
click at [634, 271] on div "Setup Collection Details Where do you want to get paid? This is where we will d…" at bounding box center [456, 333] width 913 height 566
click at [522, 243] on input "text" at bounding box center [523, 243] width 122 height 24
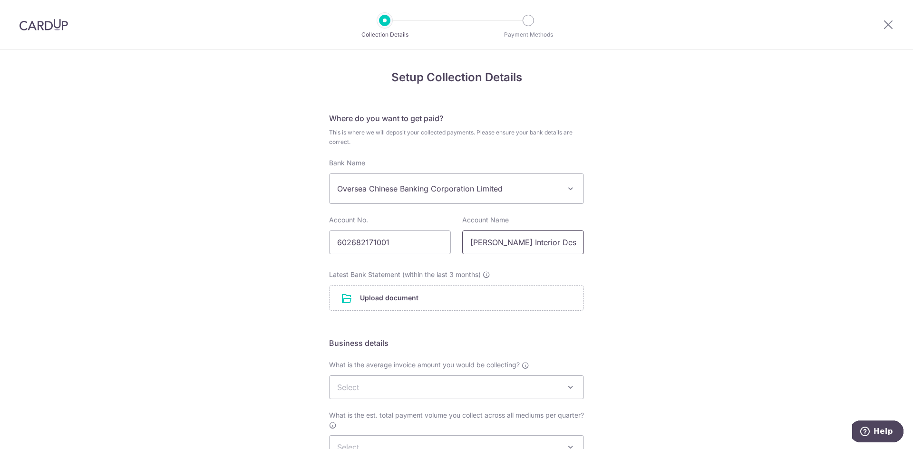
click at [523, 246] on input "Rego Interior Design Pte Ltd" at bounding box center [523, 243] width 122 height 24
type input "Rego Interior Builder Pte Ltd"
click at [648, 252] on div "Setup Collection Details Where do you want to get paid? This is where we will d…" at bounding box center [456, 333] width 913 height 566
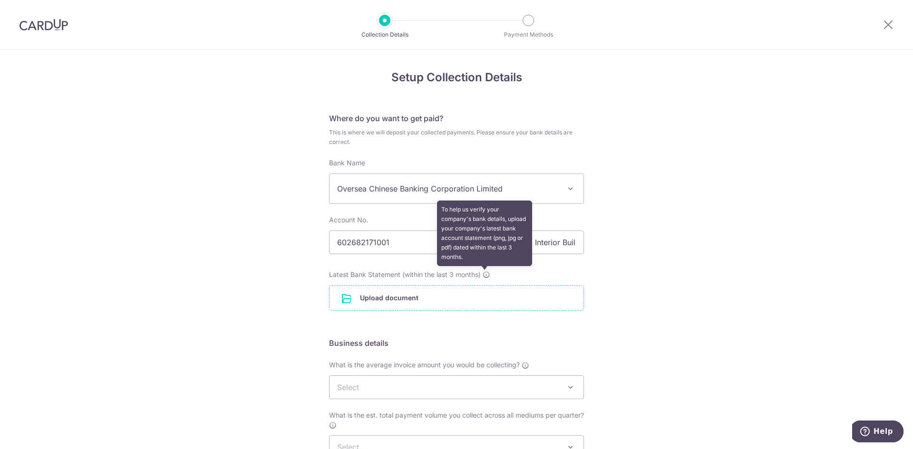
click at [481, 301] on input "file" at bounding box center [456, 298] width 254 height 25
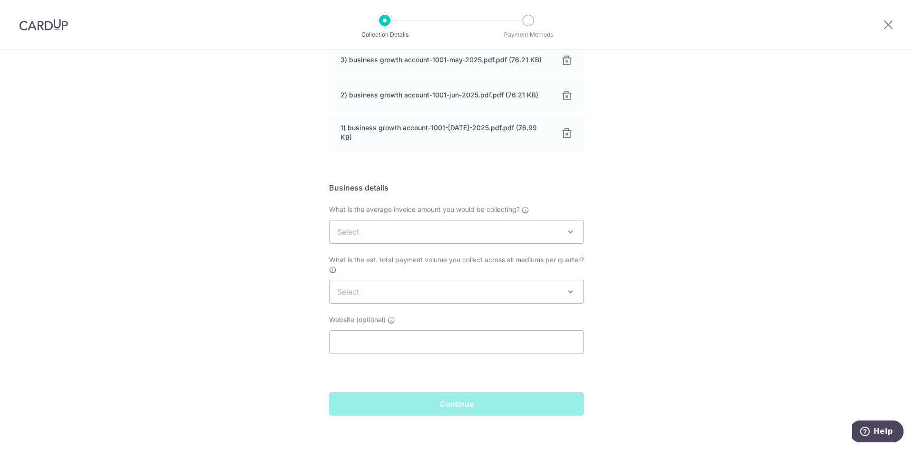
scroll to position [276, 0]
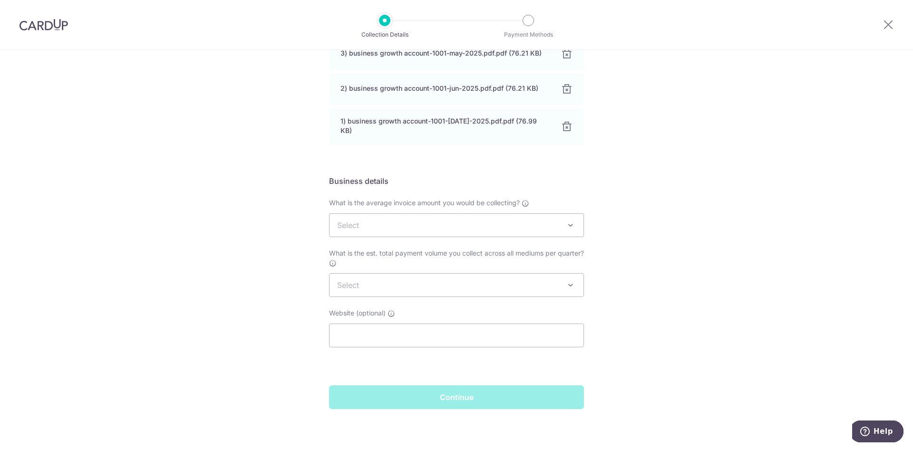
click at [489, 218] on span "Select" at bounding box center [456, 225] width 254 height 23
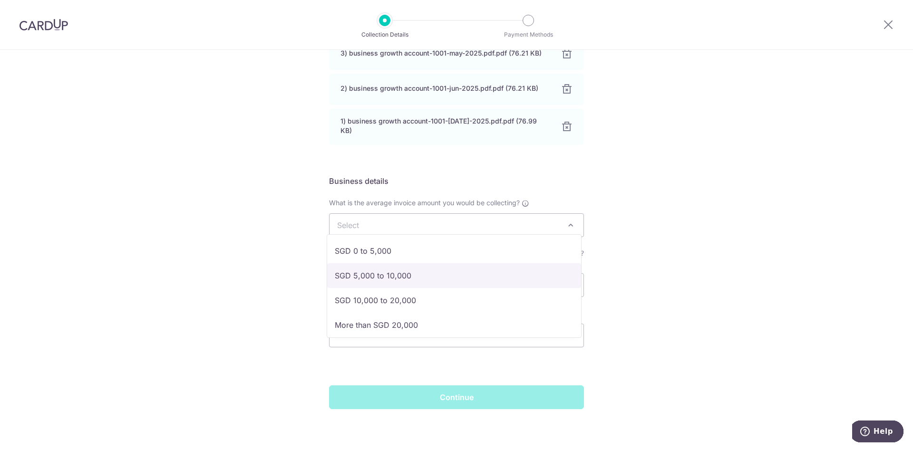
select select "SGD 5,000 to 10,000"
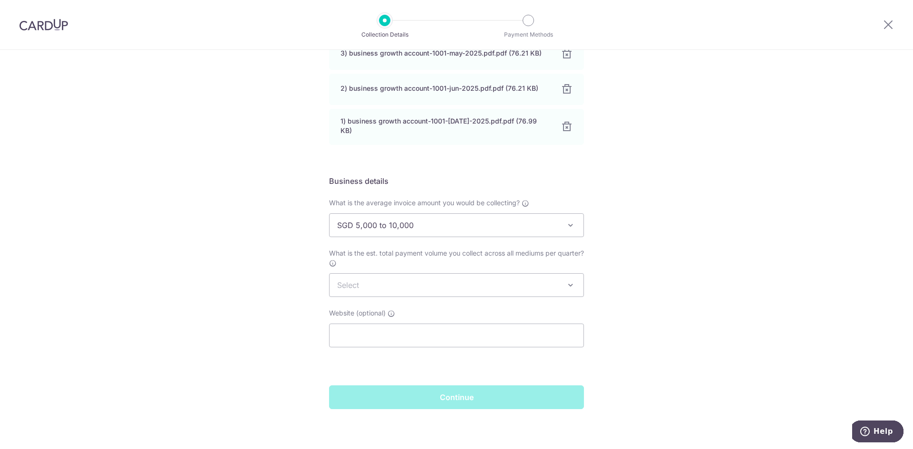
click at [470, 281] on span "Select" at bounding box center [456, 285] width 254 height 23
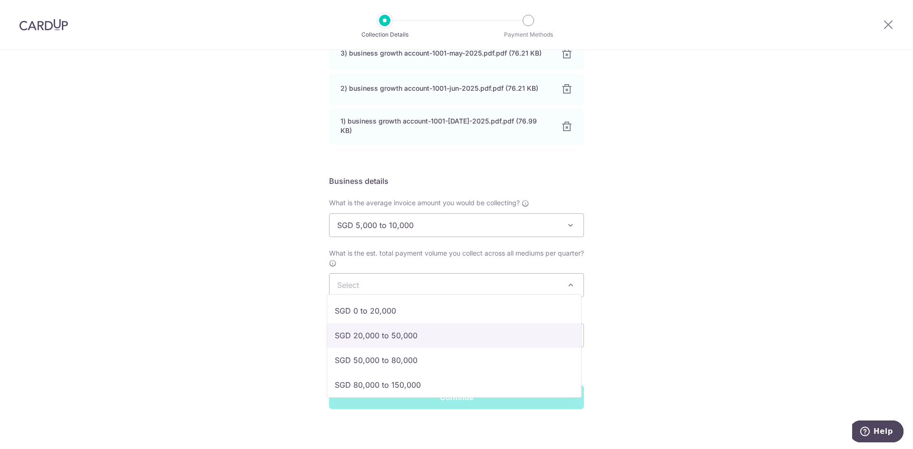
select select "SGD 20,000 to 50,000"
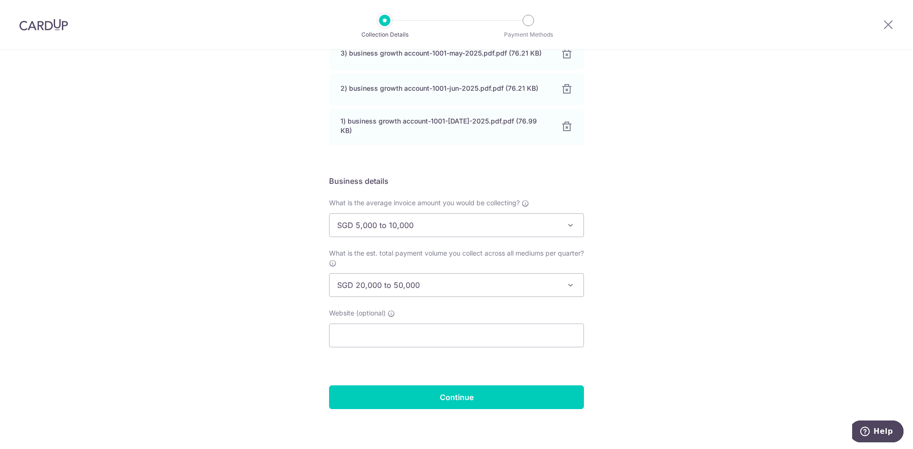
click at [658, 333] on div "Setup Collection Details Where do you want to get paid? This is where we will d…" at bounding box center [456, 114] width 913 height 680
click at [494, 338] on input "text" at bounding box center [456, 336] width 255 height 24
type input "https://regointerior.sg/"
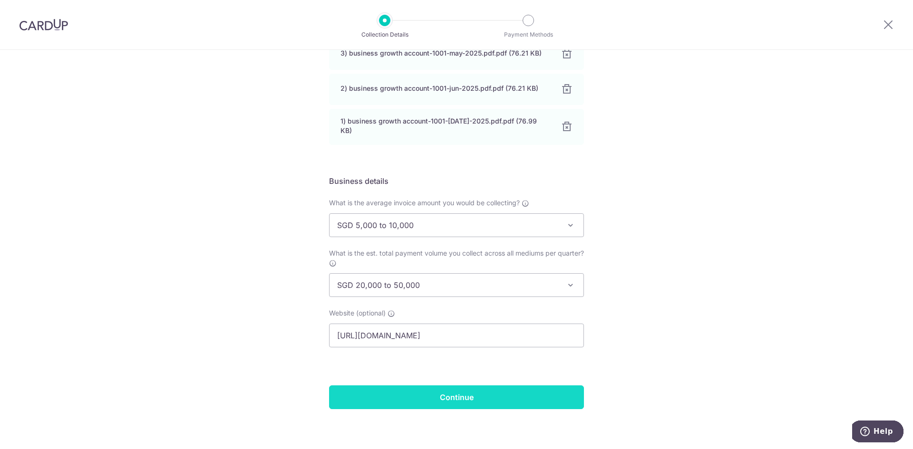
click at [433, 389] on input "Continue" at bounding box center [456, 398] width 255 height 24
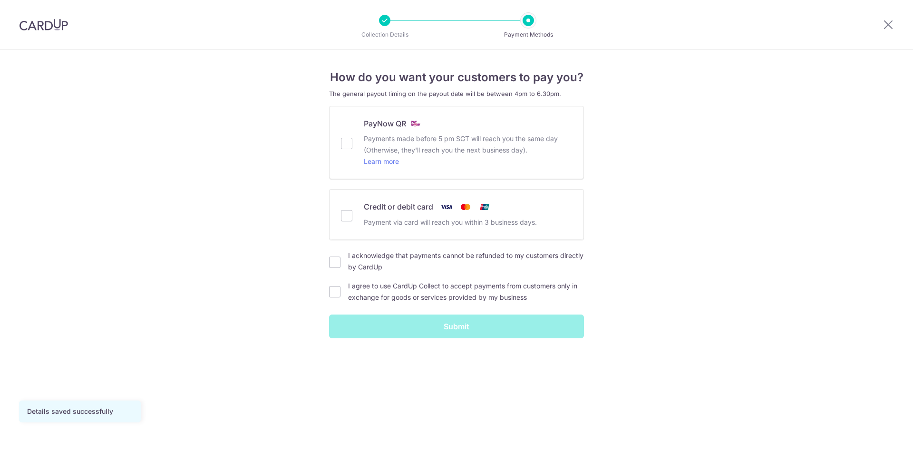
click at [726, 247] on div "How do you want your customers to pay you? The general payout timing on the pay…" at bounding box center [456, 249] width 913 height 399
click at [350, 213] on input "Credit or debit card Payment via card will reach you within 3 business days." at bounding box center [346, 215] width 11 height 11
checkbox input "true"
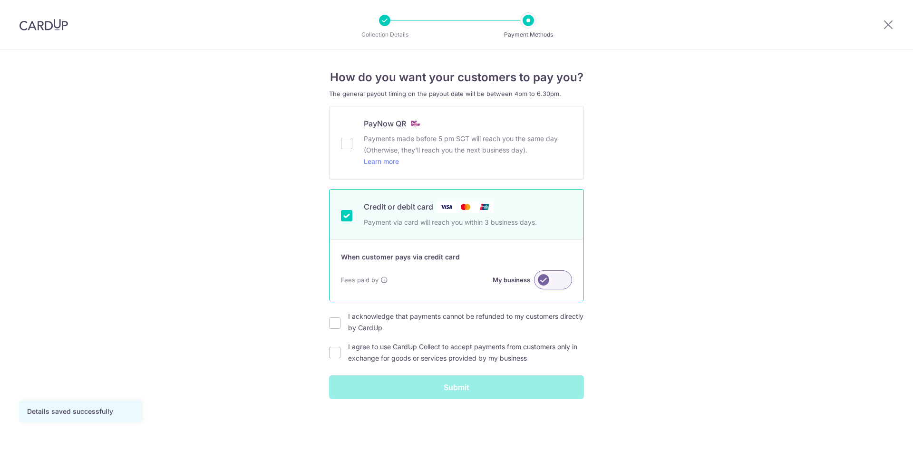
click at [336, 330] on div "I acknowledge that payments cannot be refunded to my customers directly by Card…" at bounding box center [456, 322] width 255 height 23
click at [333, 327] on input "I acknowledge that payments cannot be refunded to my customers directly by Card…" at bounding box center [334, 323] width 11 height 11
checkbox input "true"
click at [333, 351] on input "I agree to use CardUp Collect to accept payments from customers only in exchang…" at bounding box center [334, 352] width 11 height 11
checkbox input "true"
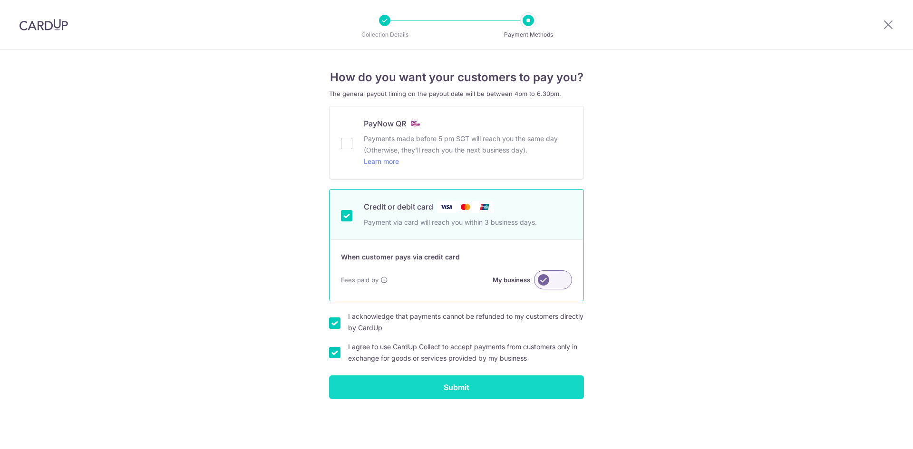
click at [429, 391] on input "Submit" at bounding box center [456, 388] width 255 height 24
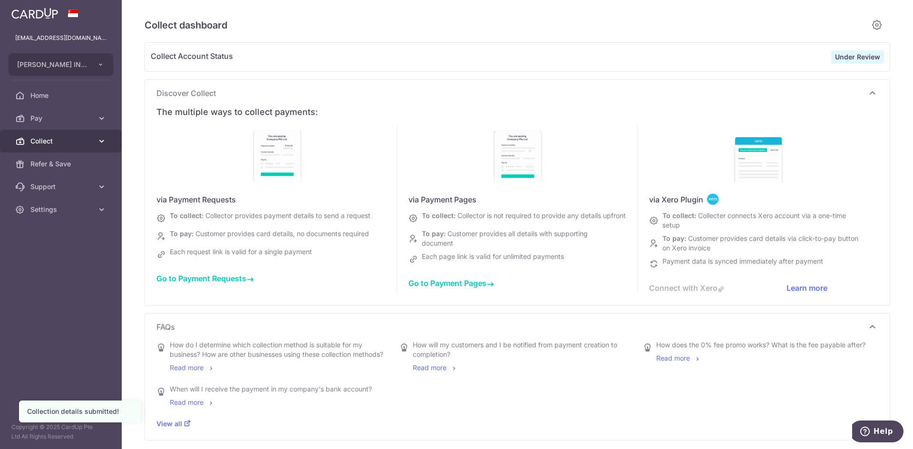
click at [60, 144] on span "Collect" at bounding box center [61, 141] width 63 height 10
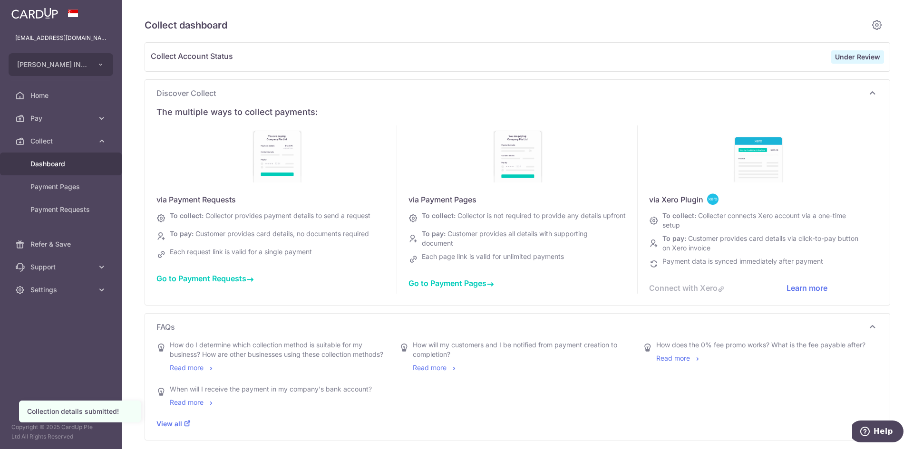
click at [137, 141] on div "Collect dashboard Collect Account Status Under Review Discover Collect The mult…" at bounding box center [517, 224] width 791 height 449
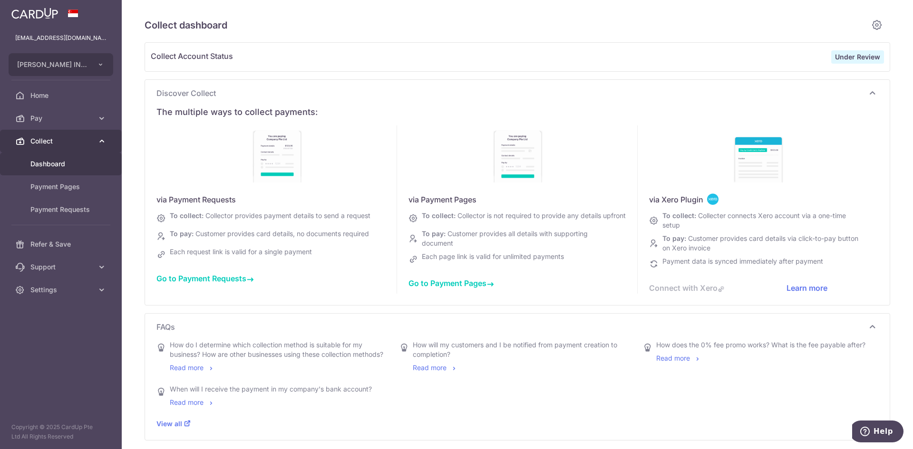
click at [81, 148] on link "Collect" at bounding box center [61, 141] width 122 height 23
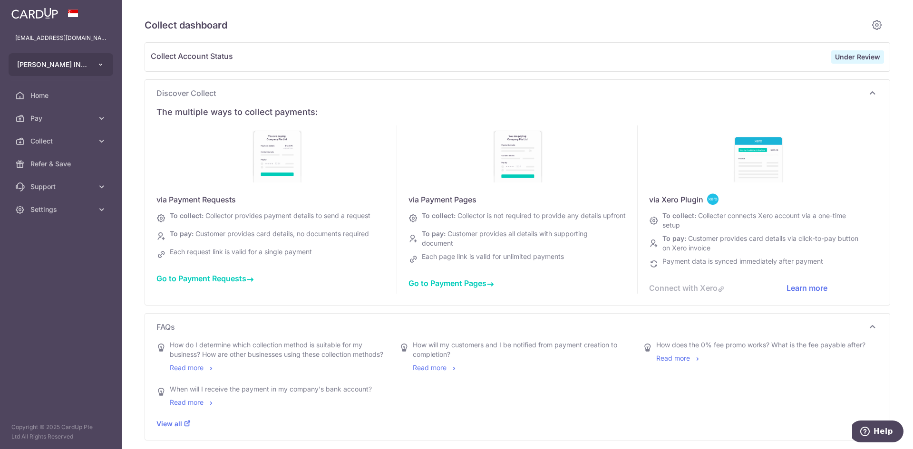
click at [92, 67] on button "REGO INTERIOR BUILDER PTE. LTD." at bounding box center [61, 64] width 105 height 23
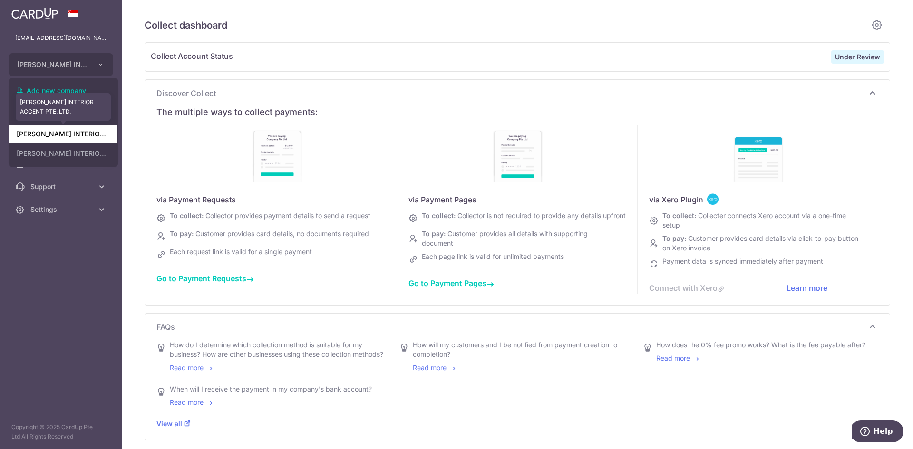
click at [82, 134] on link "REGO INTERIOR ACCENT PTE. LTD." at bounding box center [63, 133] width 108 height 17
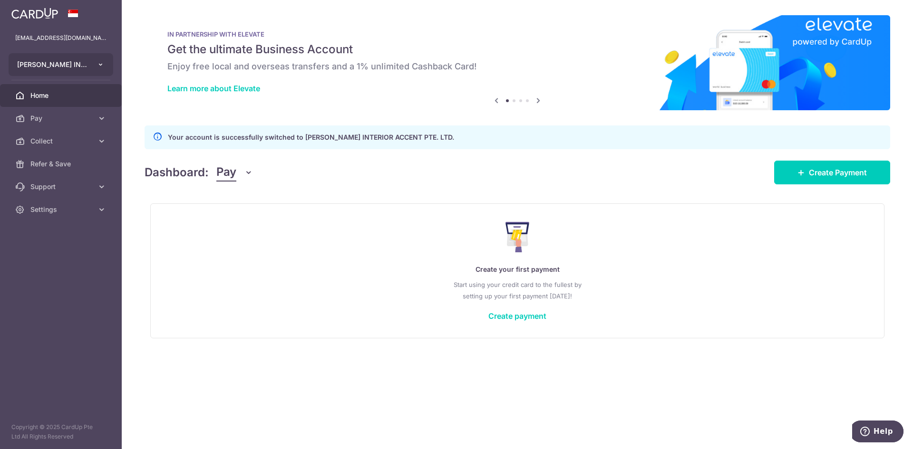
click at [79, 57] on button "REGO INTERIOR ACCENT PTE. LTD." at bounding box center [61, 64] width 105 height 23
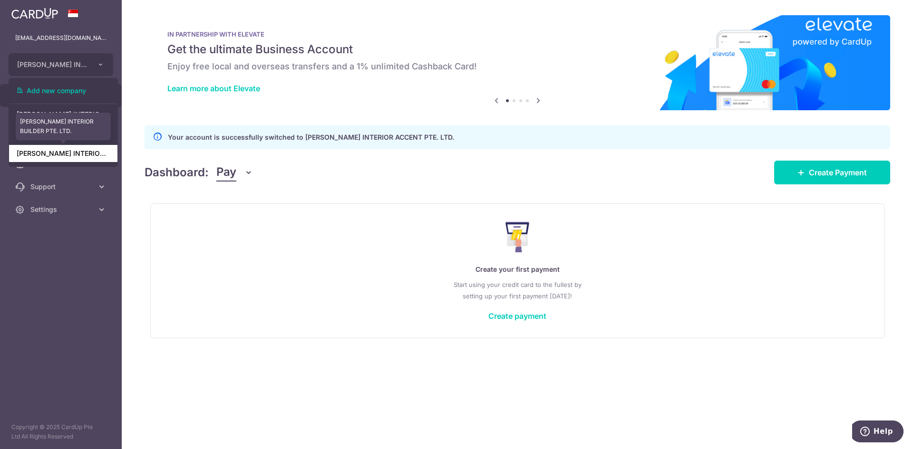
click at [87, 158] on link "[PERSON_NAME] INTERIOR BUILDER PTE. LTD." at bounding box center [63, 153] width 108 height 17
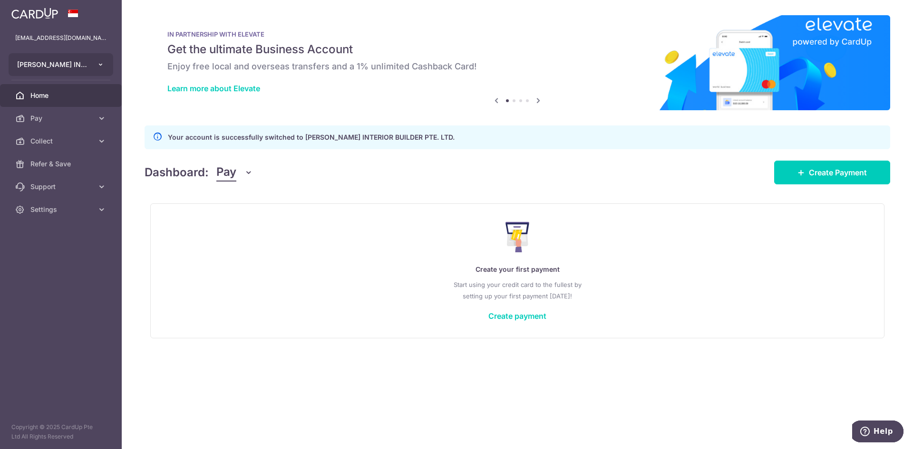
click at [101, 65] on icon "button" at bounding box center [101, 65] width 8 height 8
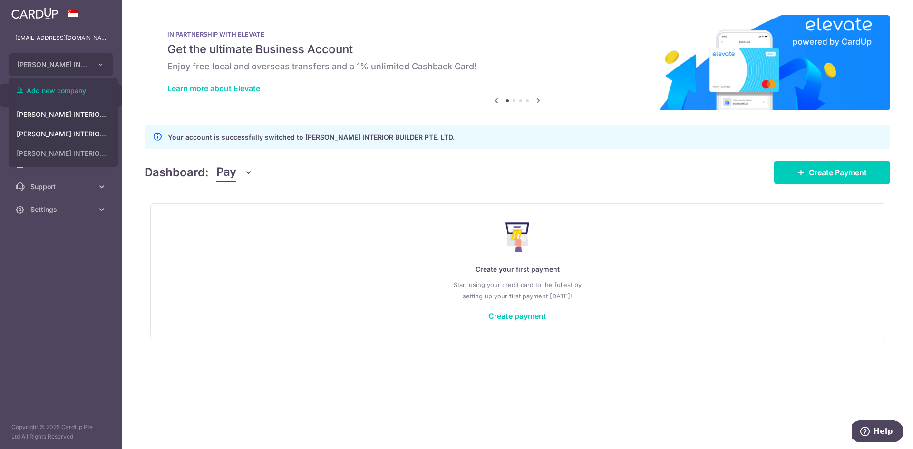
click at [135, 205] on div "× Pause Schedule Pause all future payments in this series Pause just this one p…" at bounding box center [517, 224] width 791 height 449
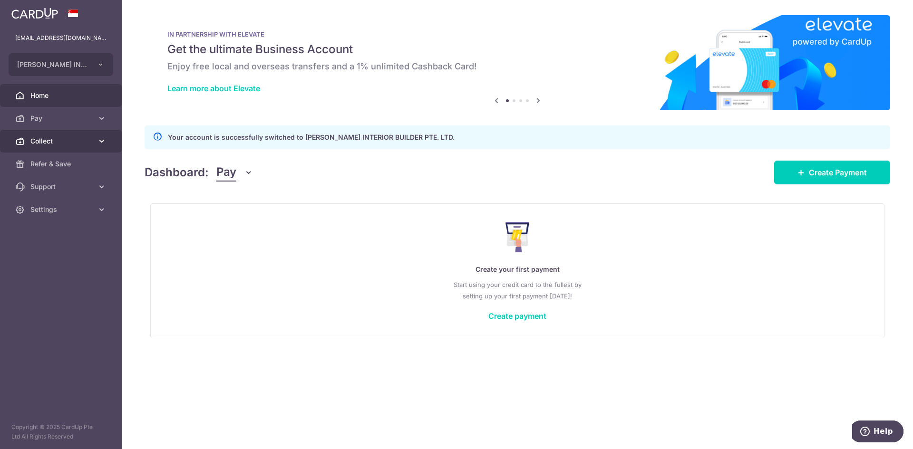
click at [69, 144] on span "Collect" at bounding box center [61, 141] width 63 height 10
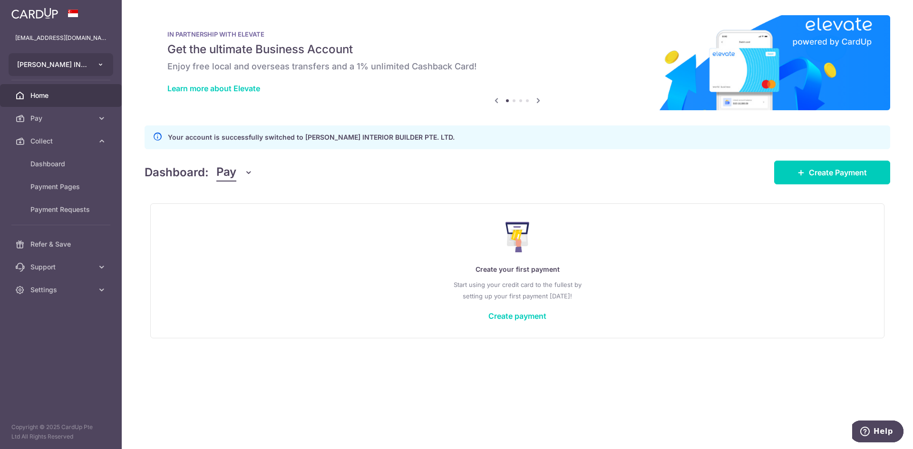
click at [103, 69] on button "[PERSON_NAME] INTERIOR BUILDER PTE. LTD." at bounding box center [61, 64] width 105 height 23
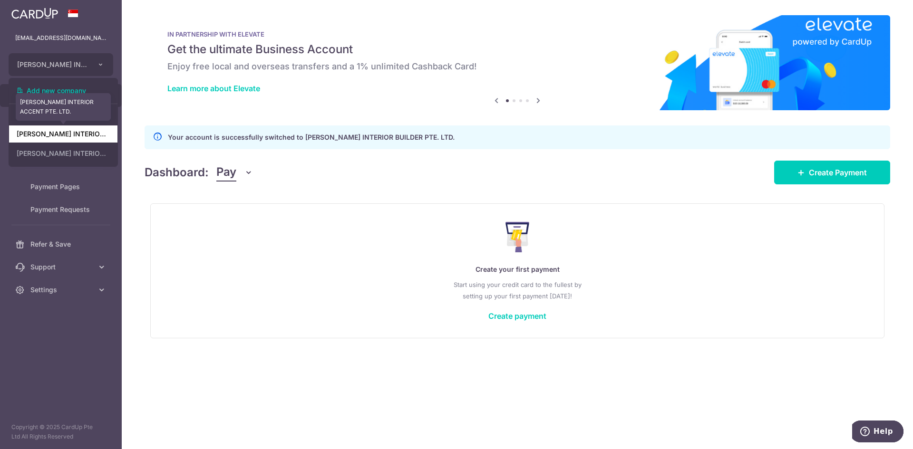
click at [71, 133] on link "[PERSON_NAME] INTERIOR ACCENT PTE. LTD." at bounding box center [63, 133] width 108 height 17
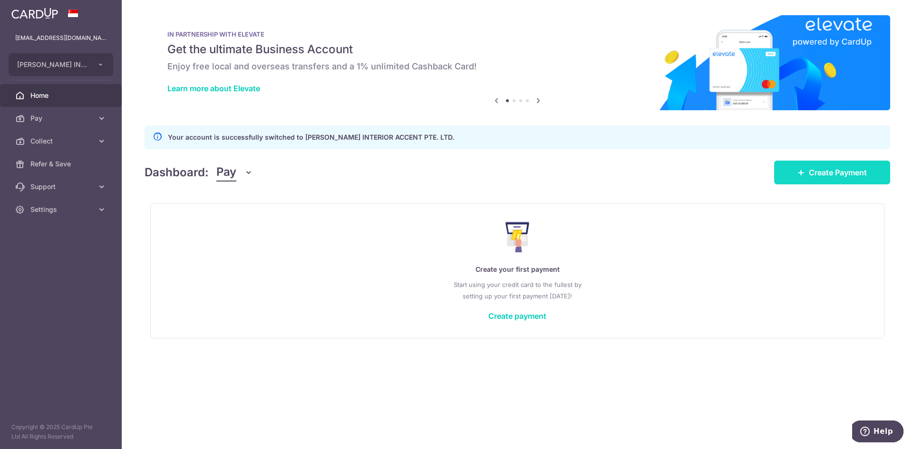
click at [862, 173] on span "Create Payment" at bounding box center [838, 172] width 58 height 11
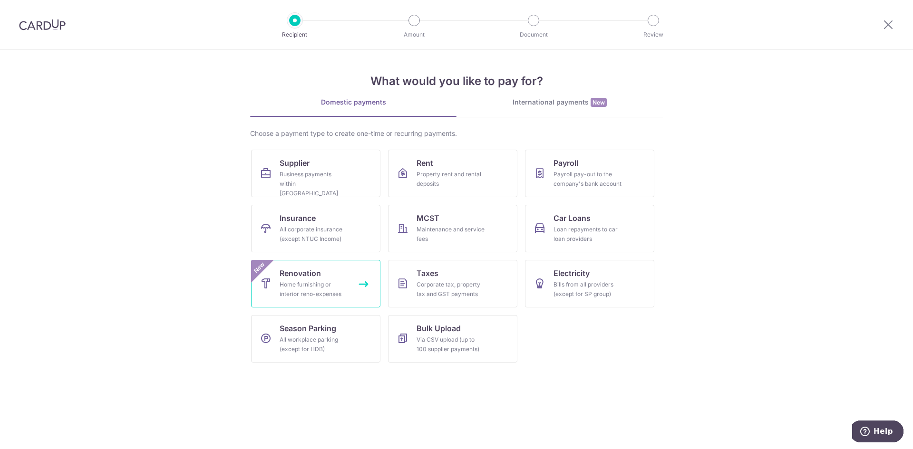
click at [336, 274] on link "Renovation Home furnishing or interior reno-expenses New" at bounding box center [315, 284] width 129 height 48
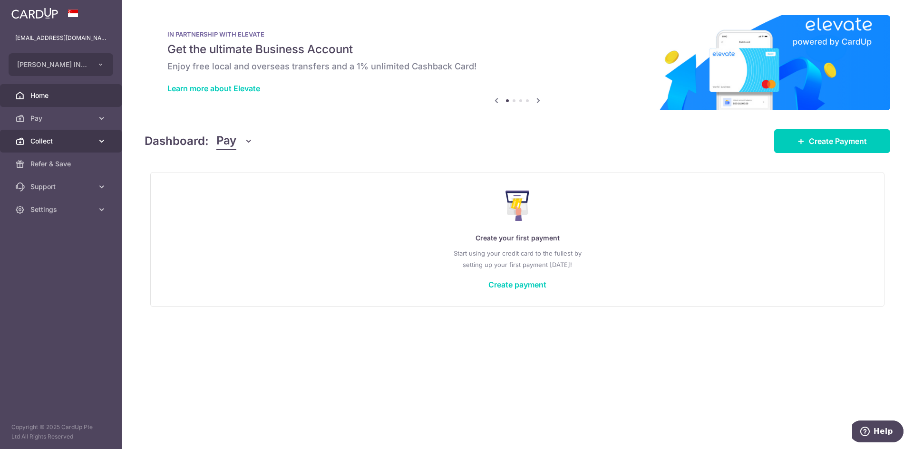
click at [52, 148] on link "Collect" at bounding box center [61, 141] width 122 height 23
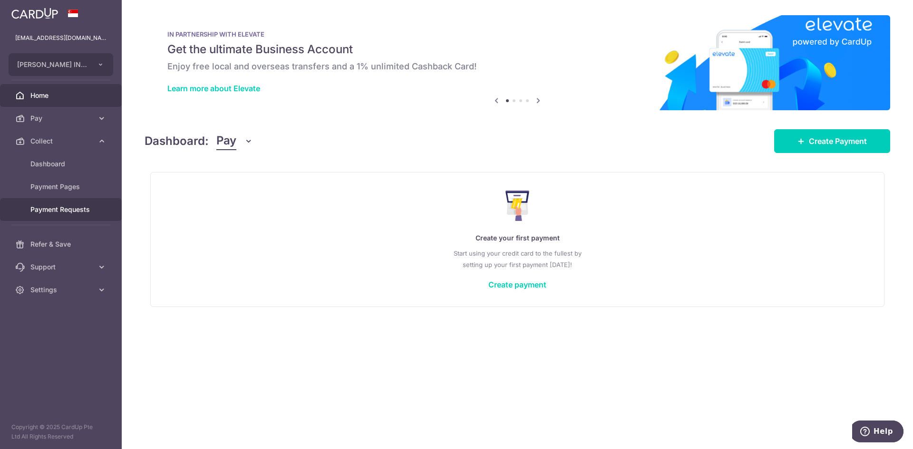
click at [66, 216] on link "Payment Requests" at bounding box center [61, 209] width 122 height 23
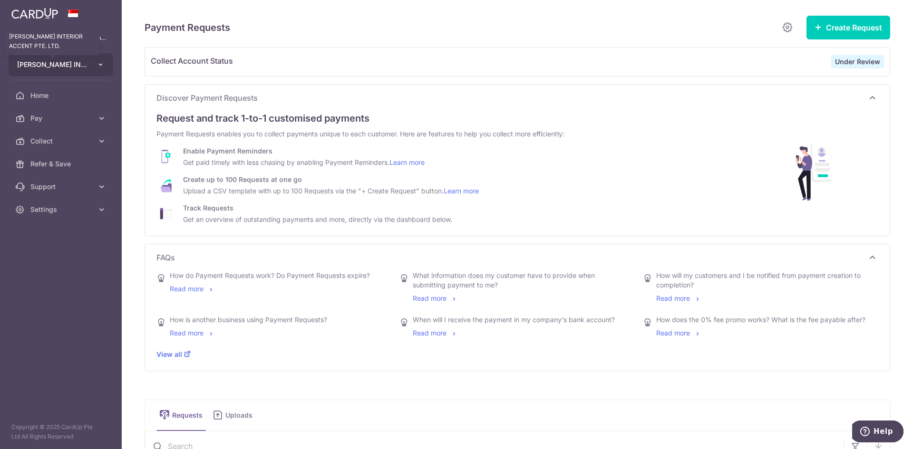
click at [87, 66] on span "[PERSON_NAME] INTERIOR ACCENT PTE. LTD." at bounding box center [52, 65] width 70 height 10
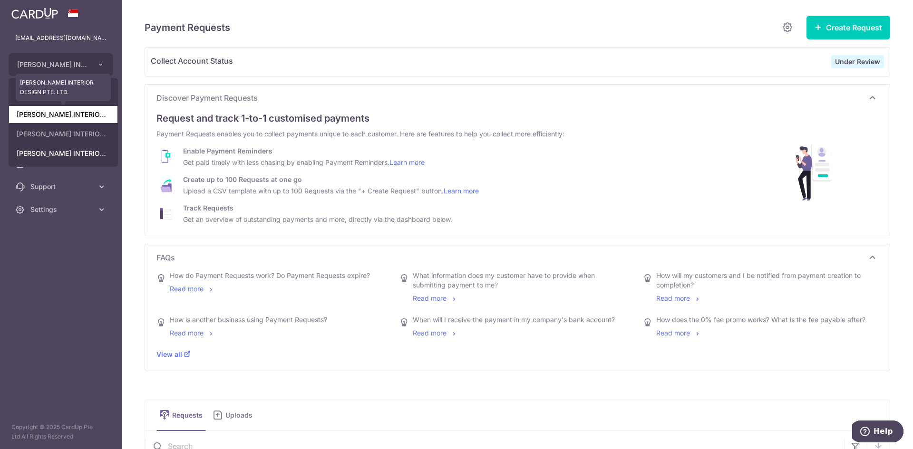
click at [88, 119] on link "[PERSON_NAME] INTERIOR DESIGN PTE. LTD." at bounding box center [63, 114] width 108 height 17
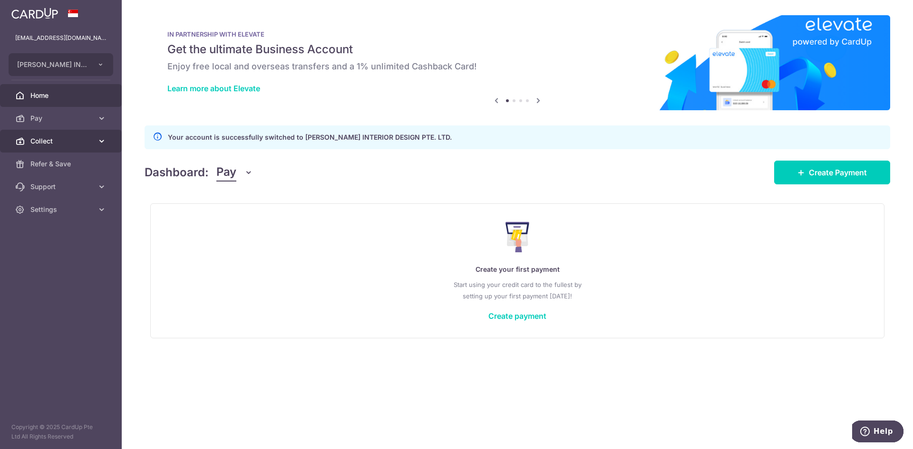
click at [82, 143] on span "Collect" at bounding box center [61, 141] width 63 height 10
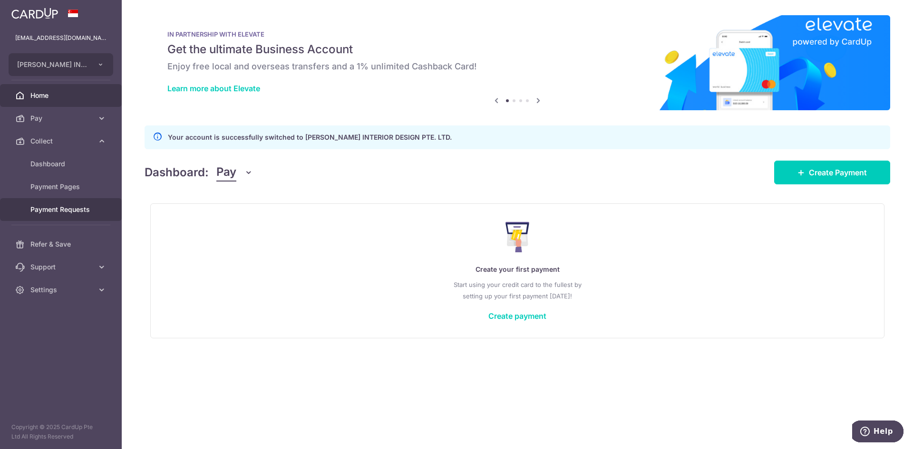
click at [78, 210] on span "Payment Requests" at bounding box center [61, 210] width 63 height 10
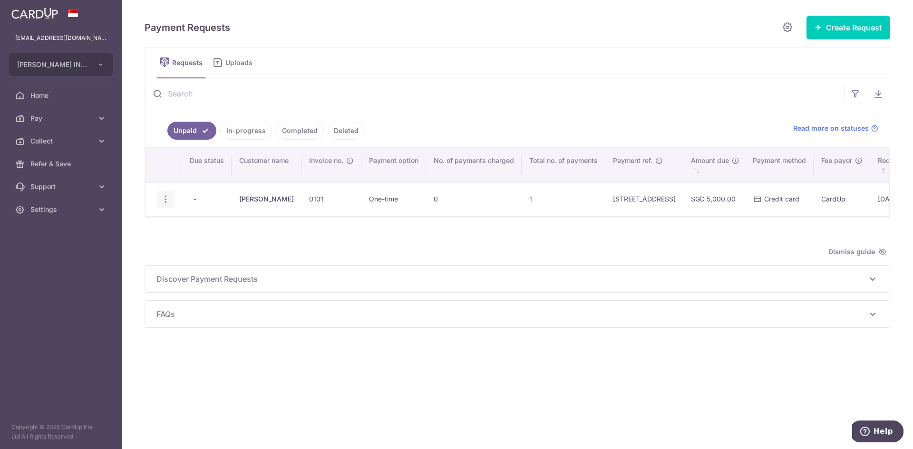
click at [163, 200] on icon "button" at bounding box center [166, 199] width 10 height 10
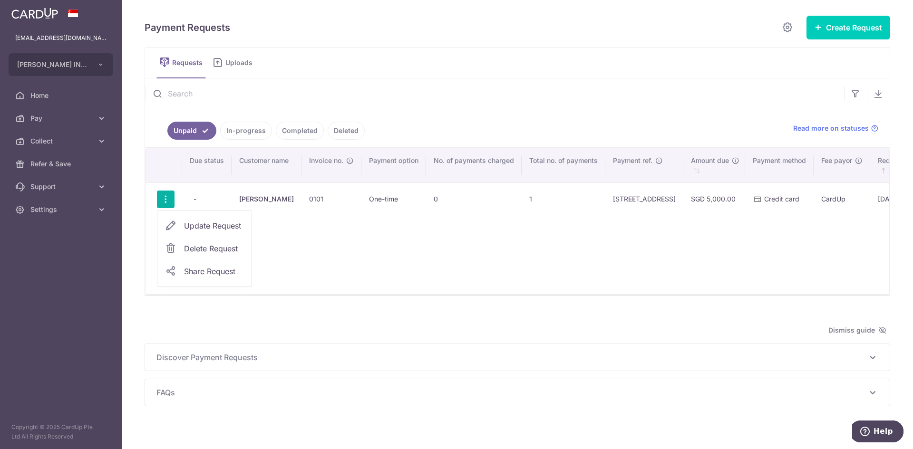
click at [228, 250] on span "Delete Request" at bounding box center [214, 248] width 60 height 11
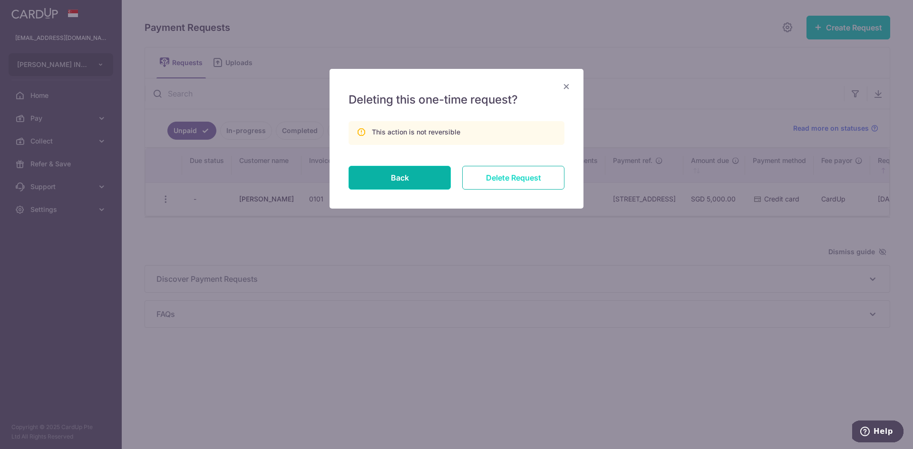
click at [483, 184] on input "Delete Request" at bounding box center [513, 178] width 102 height 24
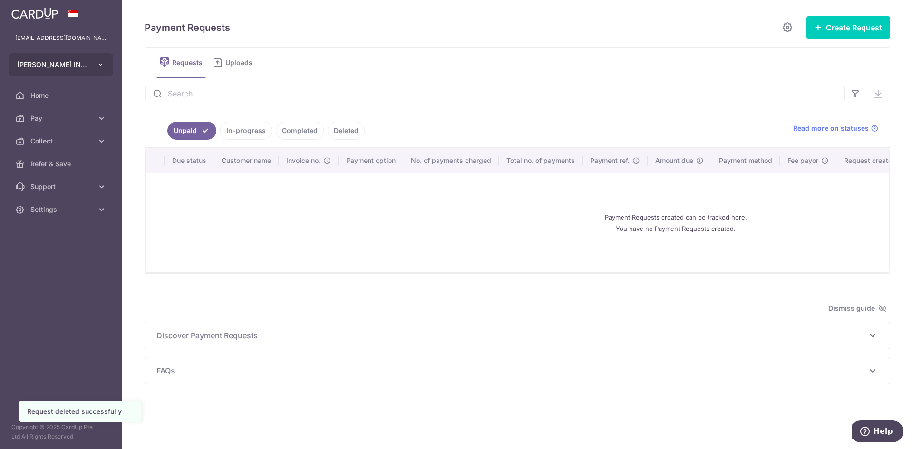
click at [104, 64] on icon "button" at bounding box center [101, 65] width 8 height 8
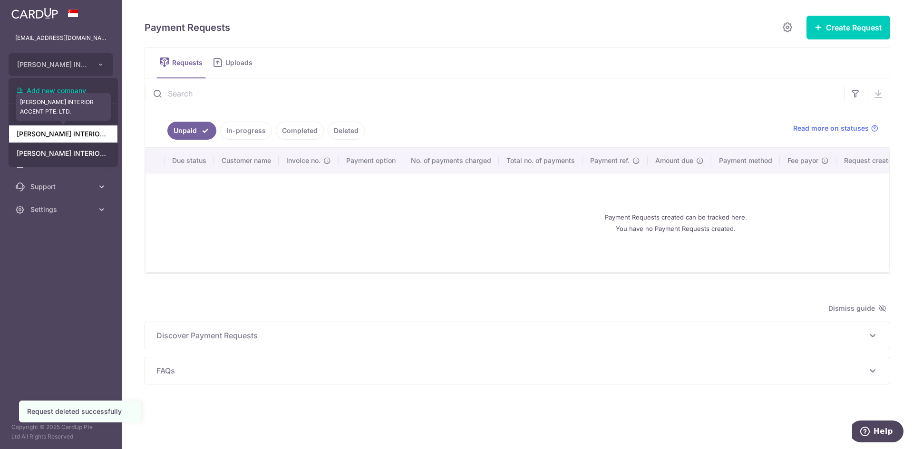
click at [79, 137] on link "[PERSON_NAME] INTERIOR ACCENT PTE. LTD." at bounding box center [63, 133] width 108 height 17
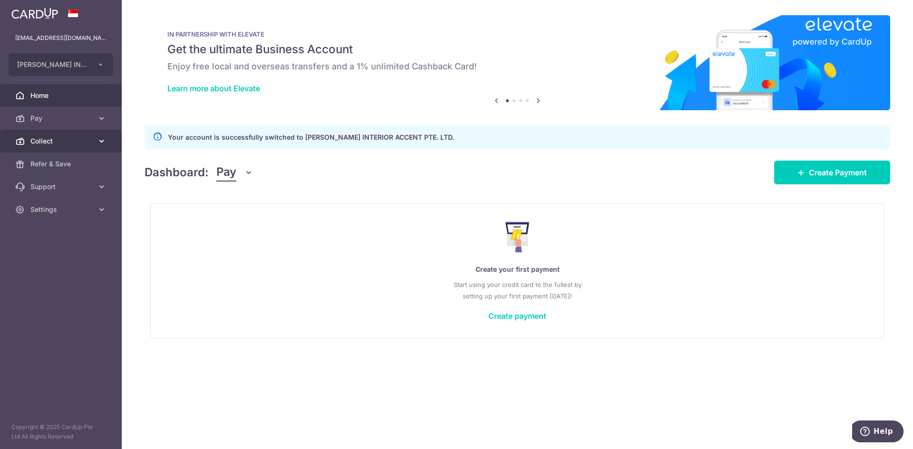
click at [92, 150] on link "Collect" at bounding box center [61, 141] width 122 height 23
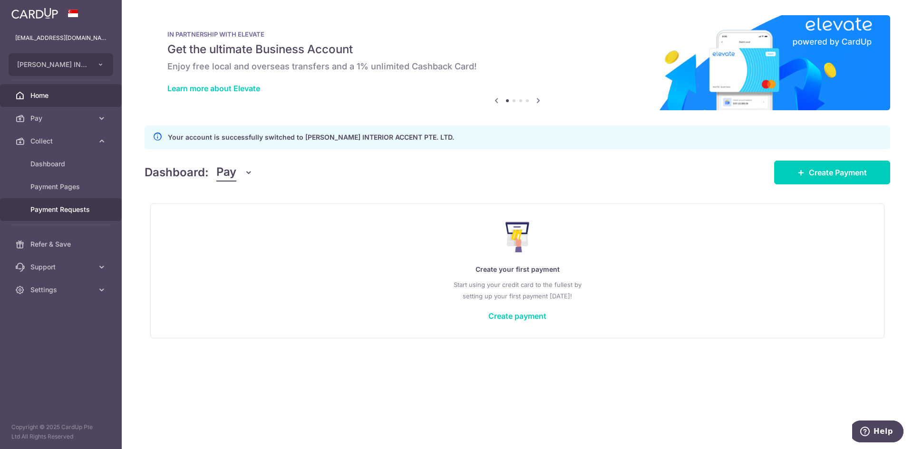
click at [95, 209] on link "Payment Requests" at bounding box center [61, 209] width 122 height 23
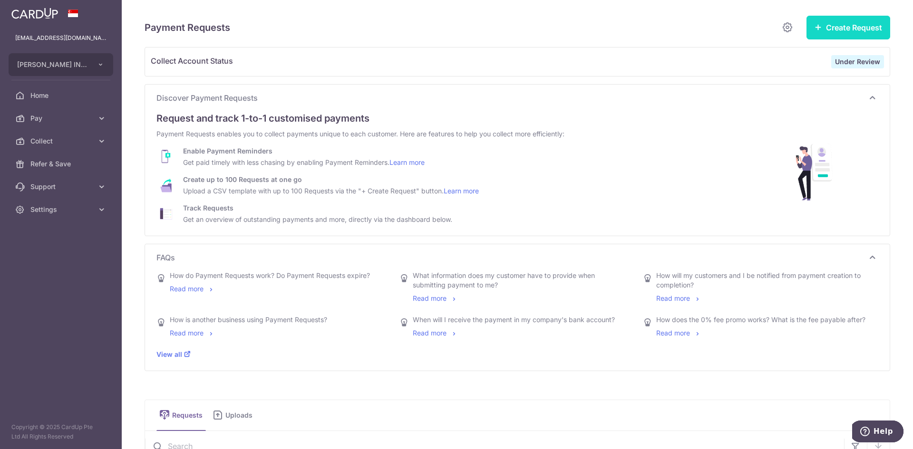
click at [848, 28] on button "Create Request" at bounding box center [848, 28] width 84 height 24
click at [727, 105] on div "Discover Payment Requests Request and track 1-to-1 customised payments Payment …" at bounding box center [517, 160] width 744 height 151
click at [623, 71] on div "Collect Account Status Under Review" at bounding box center [517, 62] width 744 height 29
